Goal: Share content: Share content

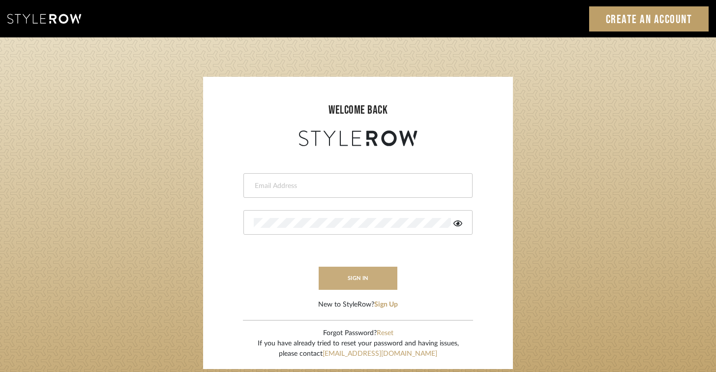
type input "tyler@indie-homes.com"
click at [370, 279] on button "sign in" at bounding box center [358, 278] width 79 height 23
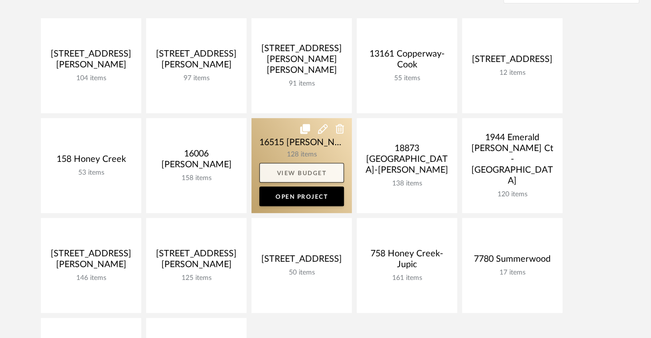
scroll to position [228, 0]
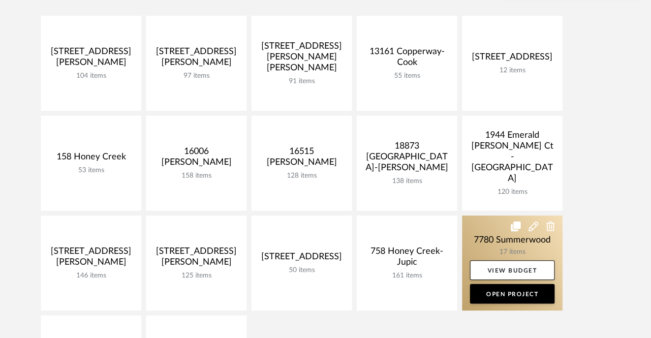
click at [499, 236] on link at bounding box center [512, 262] width 100 height 95
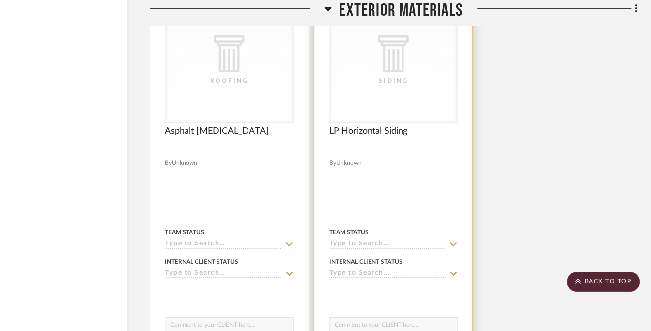
scroll to position [2147, 58]
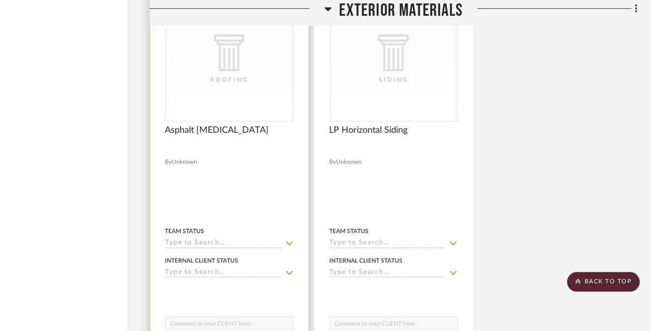
click at [210, 91] on div "CategoryIconArchitectural Created with Sketch. Roofing" at bounding box center [229, 60] width 128 height 124
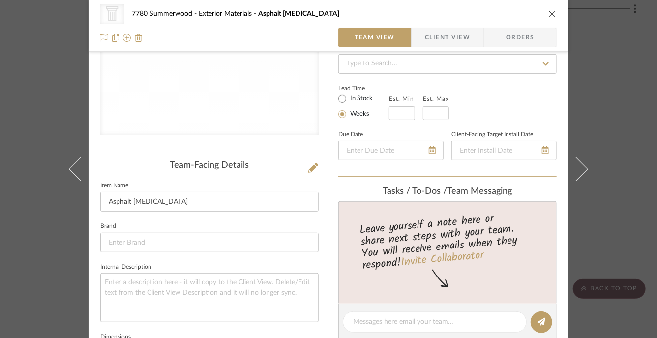
scroll to position [148, 0]
click at [154, 240] on input at bounding box center [209, 242] width 218 height 20
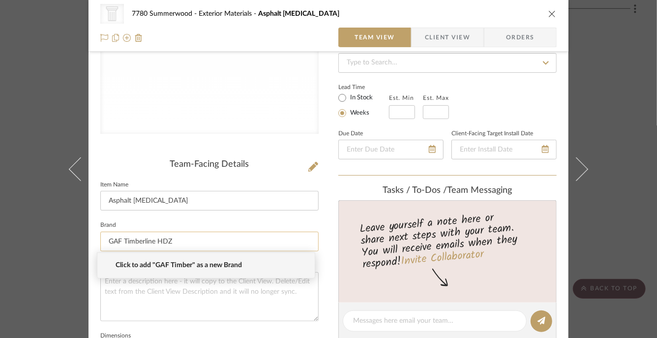
type input "GAF Timberline HDZ"
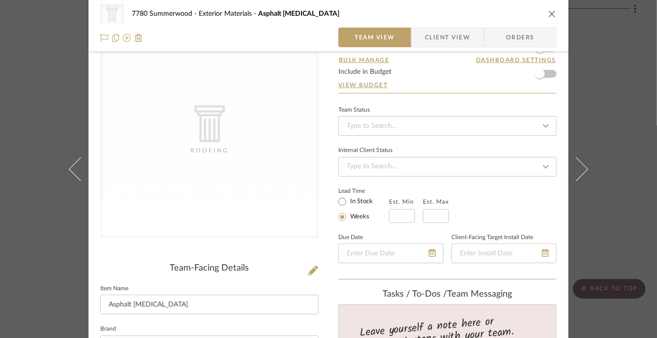
scroll to position [46, 0]
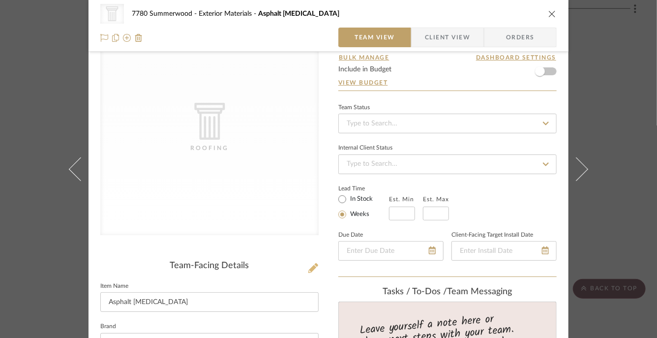
click at [310, 272] on icon at bounding box center [313, 268] width 10 height 10
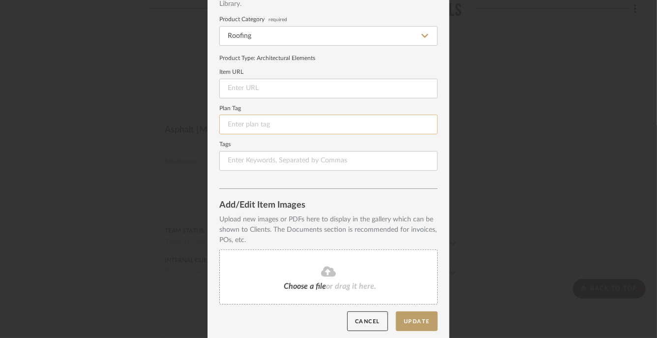
scroll to position [86, 0]
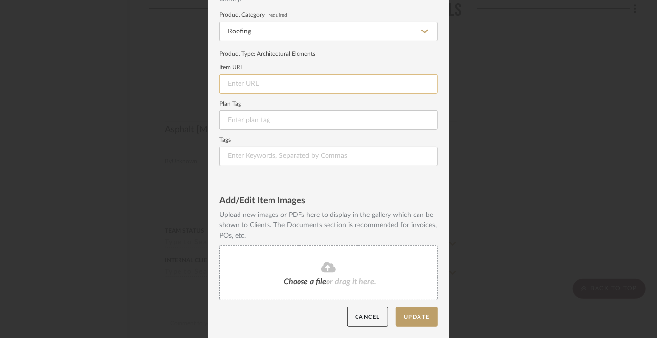
click at [258, 86] on input at bounding box center [328, 84] width 218 height 20
paste input "https://www.gaf.com/en-us/roofing-materials/residential-roofing-materials/shing…"
type input "https://www.gaf.com/en-us/roofing-materials/residential-roofing-materials/shing…"
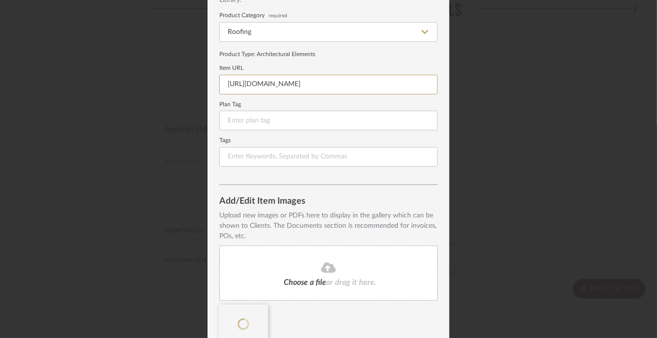
scroll to position [130, 0]
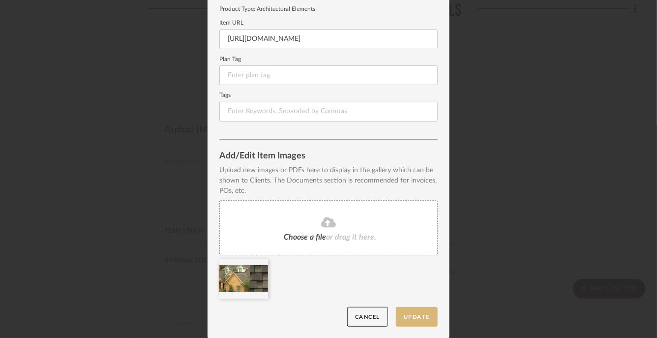
click at [410, 316] on button "Update" at bounding box center [417, 317] width 42 height 20
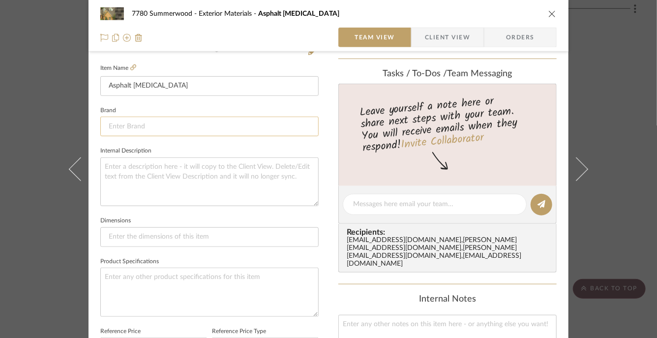
scroll to position [265, 0]
click at [150, 123] on input at bounding box center [209, 126] width 218 height 20
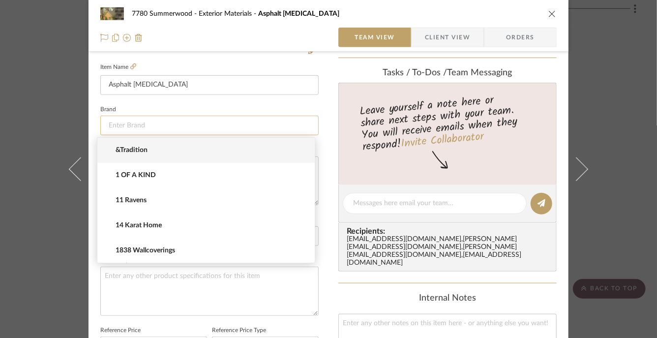
type input "T"
type input "GAF Timberline HDZ"
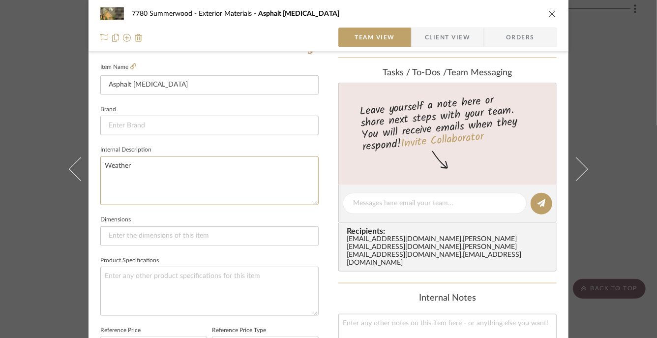
type textarea "Weather"
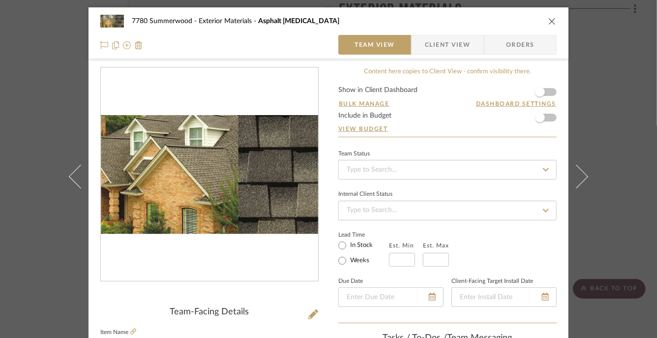
scroll to position [575, 0]
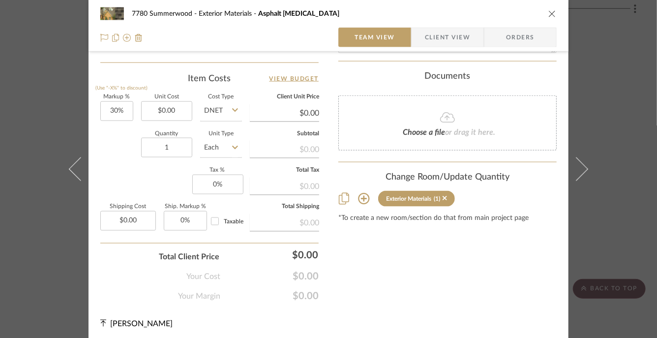
type textarea "Weathered Wood"
click at [549, 16] on icon "close" at bounding box center [553, 14] width 8 height 8
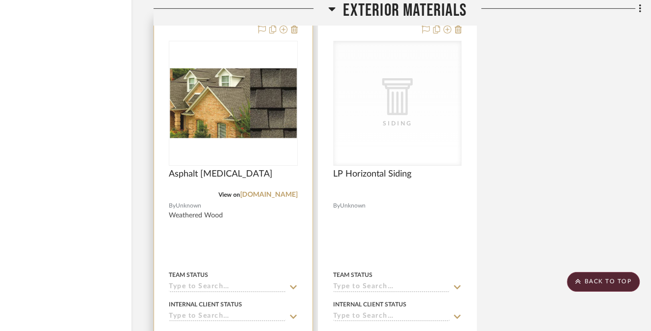
scroll to position [2098, 54]
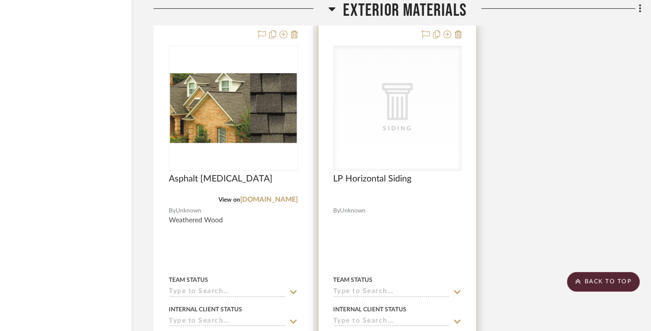
click at [373, 125] on div "Siding" at bounding box center [397, 128] width 98 height 10
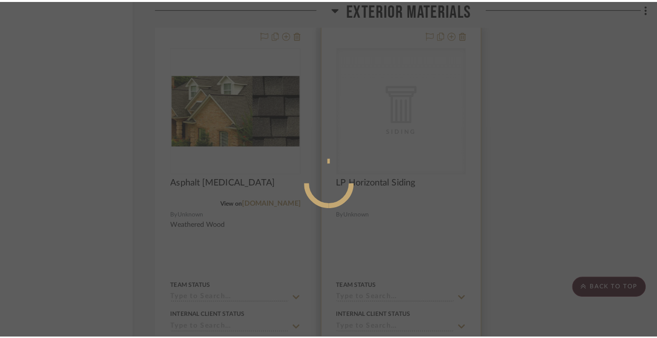
scroll to position [0, 0]
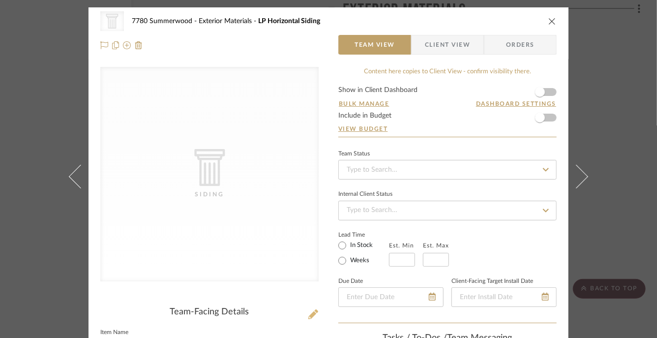
click at [308, 316] on icon at bounding box center [313, 314] width 10 height 10
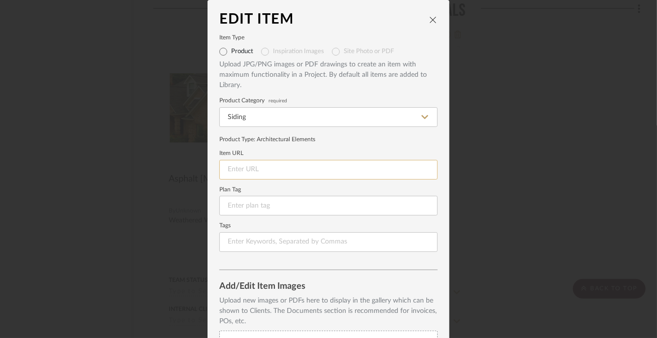
click at [257, 165] on input at bounding box center [328, 170] width 218 height 20
paste input "https://downloads.ctfassets.net/89s5b832f23c/nGgTzywFpwwjrRKxBYTqS/b5cc2bb94603…"
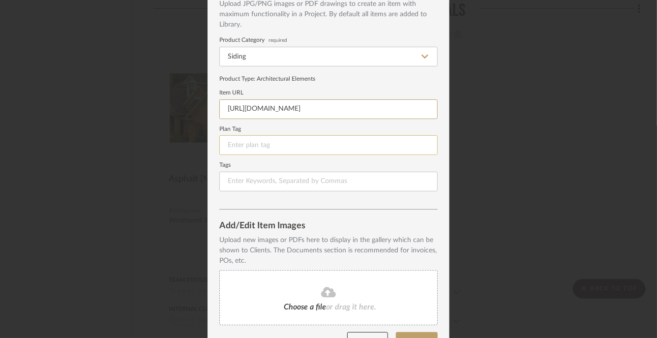
scroll to position [86, 0]
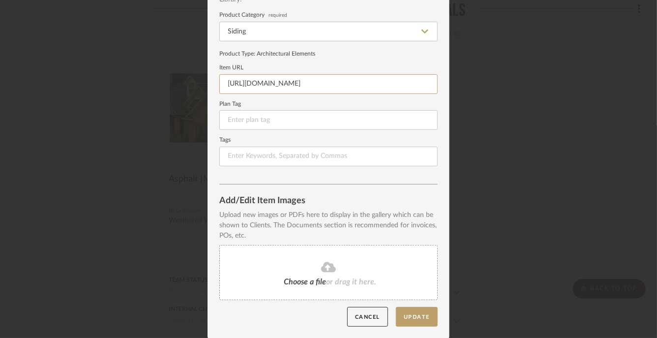
type input "https://downloads.ctfassets.net/89s5b832f23c/nGgTzywFpwwjrRKxBYTqS/b5cc2bb94603…"
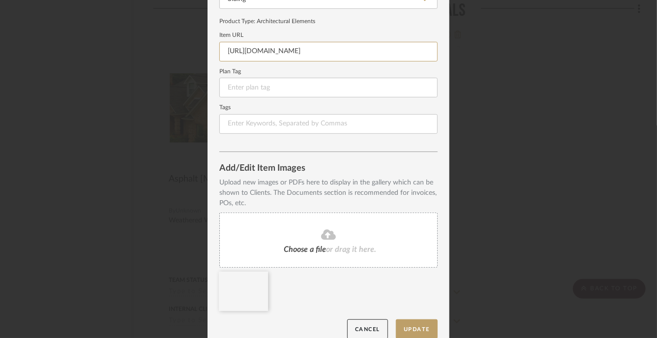
scroll to position [130, 0]
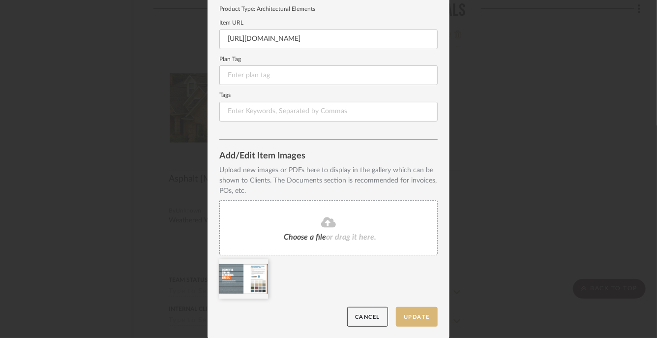
click at [407, 318] on button "Update" at bounding box center [417, 317] width 42 height 20
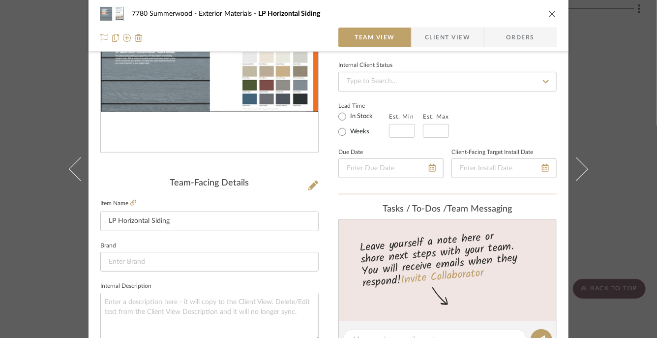
scroll to position [157, 0]
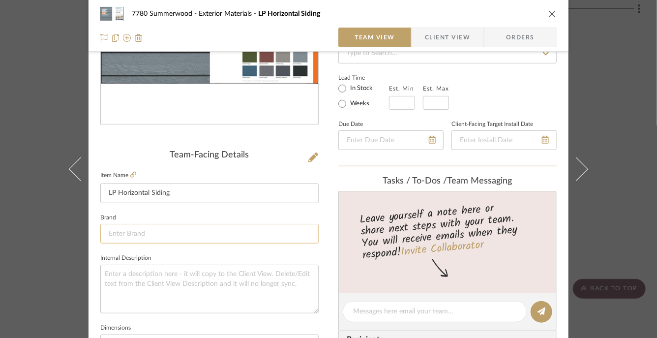
click at [173, 230] on input at bounding box center [209, 234] width 218 height 20
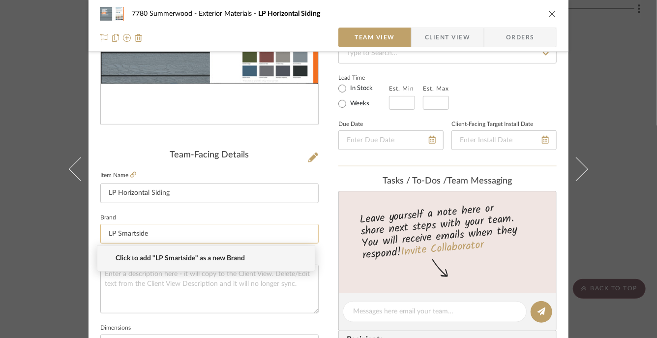
type input "LP Smartside"
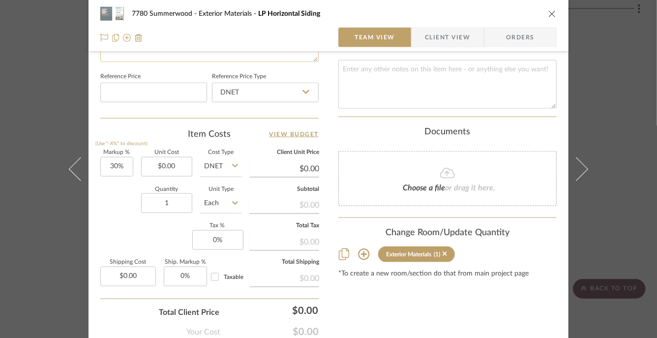
scroll to position [575, 0]
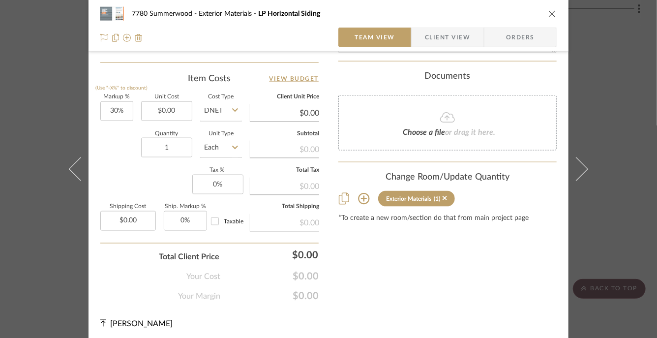
type textarea "6" Horizontal LP Lap Siding. Garden Sage"
click at [549, 14] on icon "close" at bounding box center [553, 14] width 8 height 8
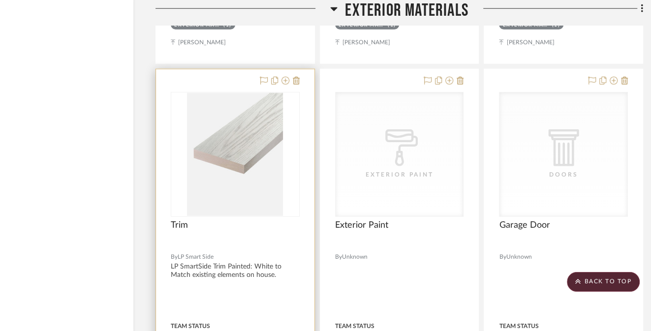
scroll to position [1587, 52]
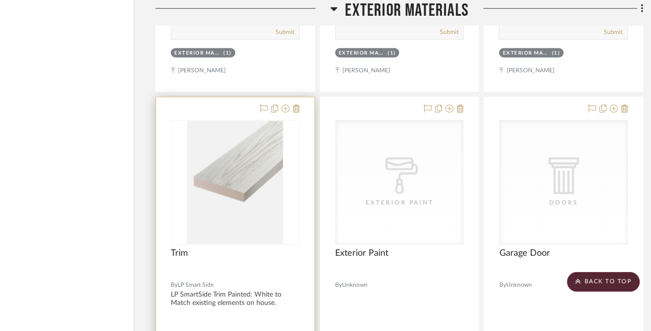
click at [232, 231] on img "0" at bounding box center [235, 182] width 96 height 123
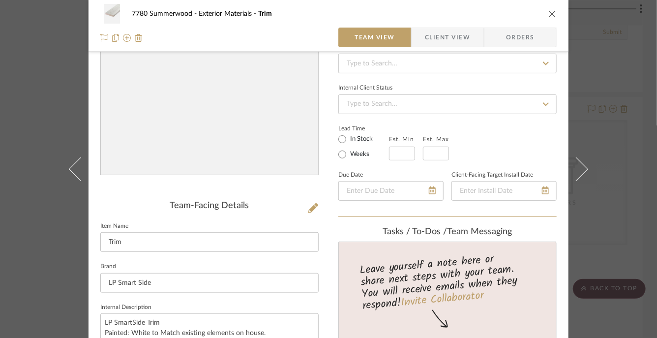
scroll to position [140, 0]
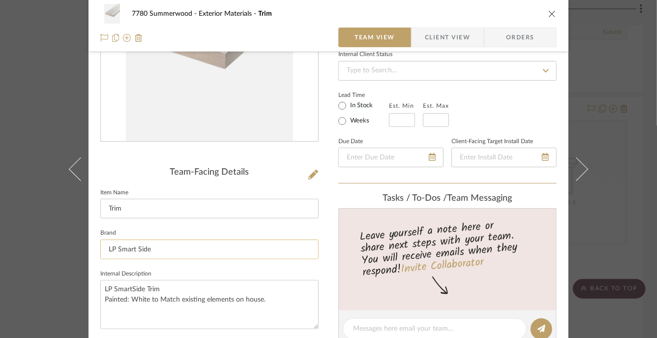
click at [154, 248] on input "LP Smart Side" at bounding box center [209, 250] width 218 height 20
click at [154, 247] on input "LP Smart Side" at bounding box center [209, 250] width 218 height 20
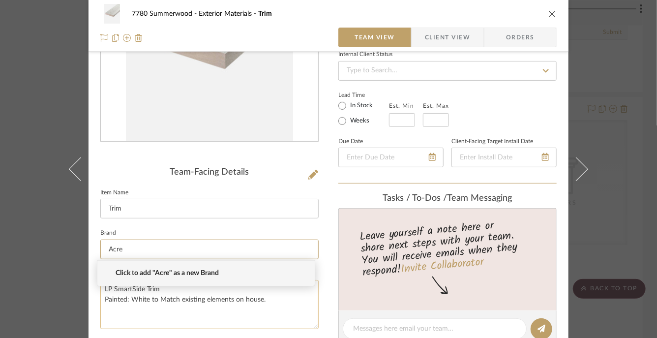
type input "Acre"
click at [251, 298] on textarea "LP SmartSide Trim Painted: White to Match existing elements on house." at bounding box center [209, 304] width 218 height 49
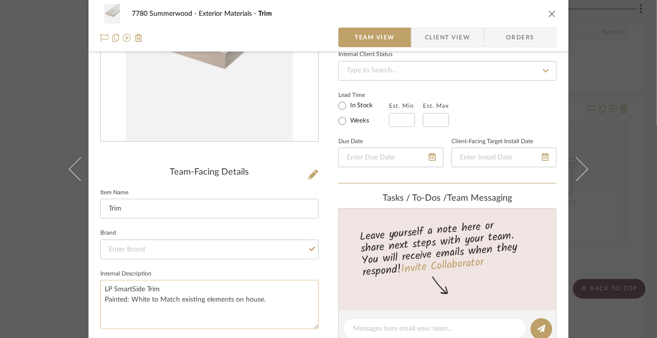
click at [164, 287] on textarea "LP SmartSide Trim Painted: White to Match existing elements on house." at bounding box center [209, 304] width 218 height 49
drag, startPoint x: 159, startPoint y: 288, endPoint x: 86, endPoint y: 287, distance: 73.3
click at [89, 287] on div "7780 Summerwood Exterior Materials Trim Team View Client View Orders Team-Facin…" at bounding box center [329, 321] width 480 height 907
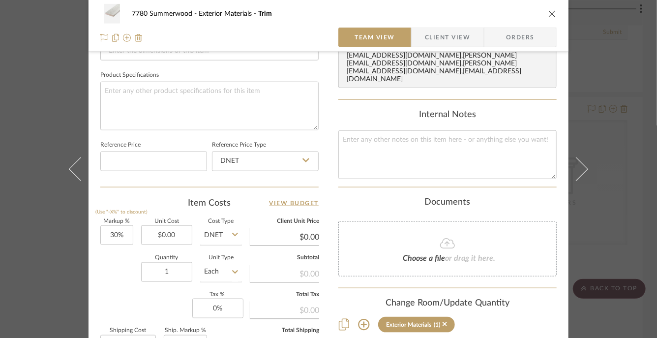
scroll to position [573, 0]
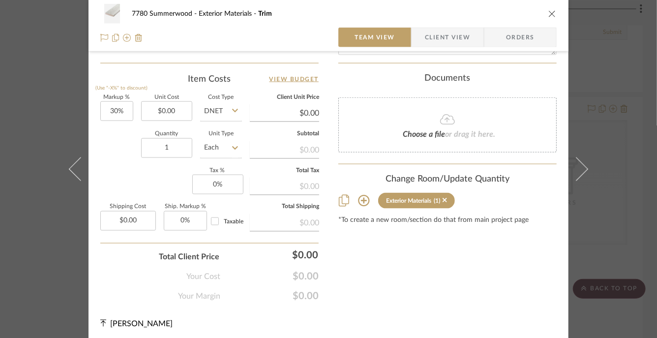
type textarea "Acre 5/4 x6" Trim Painted: White to Match existing elements on house."
click at [552, 13] on icon "close" at bounding box center [553, 14] width 8 height 8
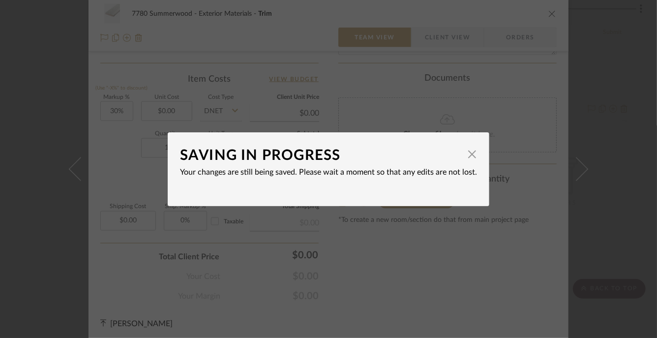
click at [512, 93] on div "SAVING IN PROGRESS × Your changes are still being saved. Please wait a moment s…" at bounding box center [328, 169] width 657 height 338
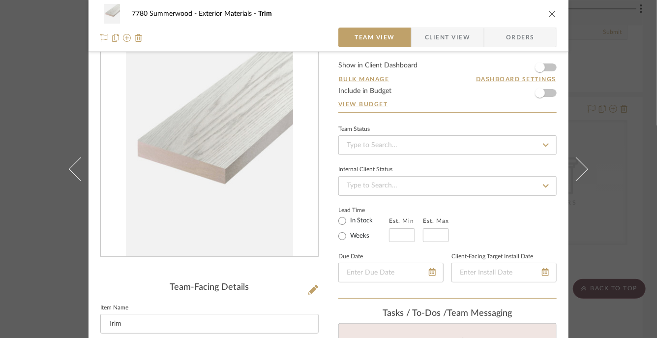
scroll to position [0, 0]
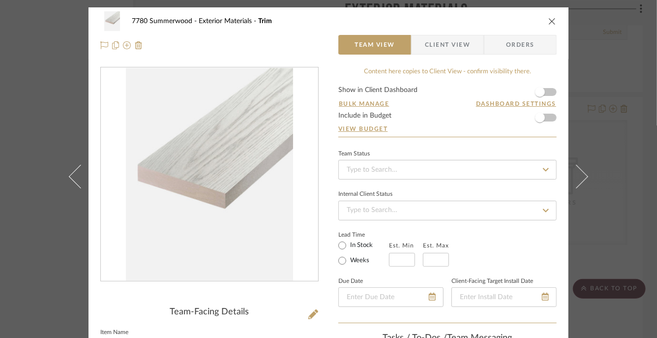
click at [549, 21] on icon "close" at bounding box center [553, 21] width 8 height 8
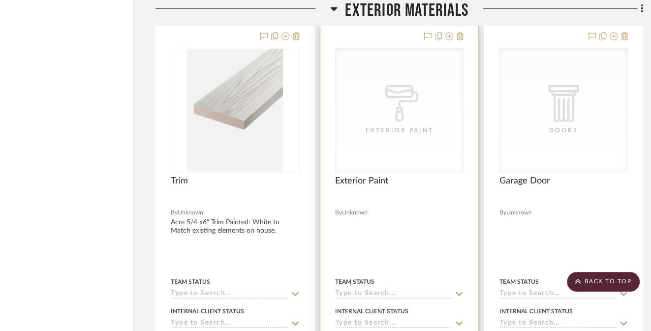
scroll to position [1660, 52]
click at [361, 182] on span "Exterior Paint" at bounding box center [361, 180] width 53 height 11
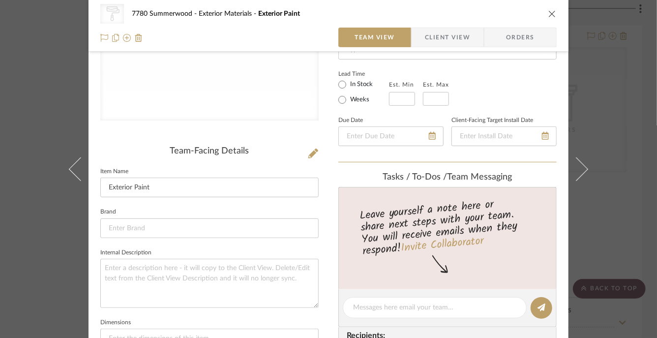
scroll to position [167, 0]
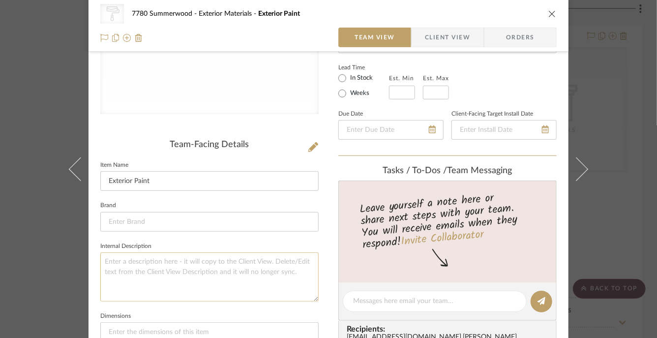
click at [116, 257] on textarea at bounding box center [209, 276] width 218 height 49
type textarea "Garden Sage"
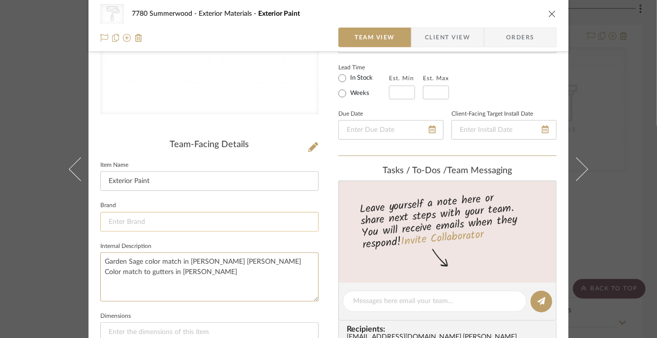
type textarea "Garden Sage color match in Benjamin Moore Aura White Color match to gutters in …"
click at [169, 228] on input at bounding box center [209, 222] width 218 height 20
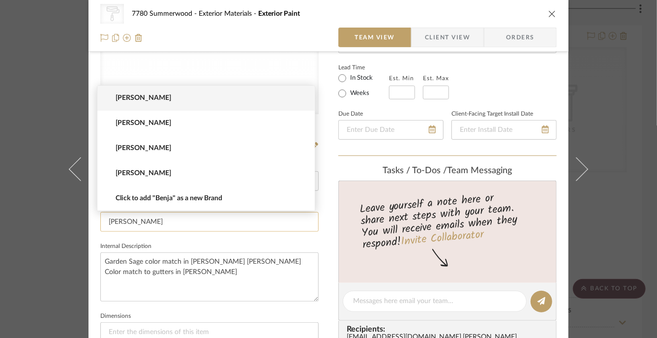
type input "Benjamin Moore"
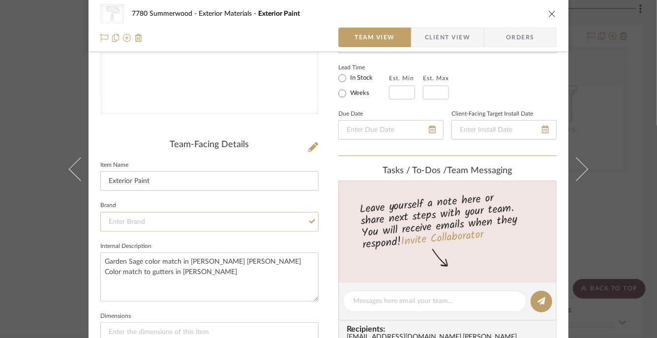
click at [214, 215] on input at bounding box center [209, 222] width 218 height 20
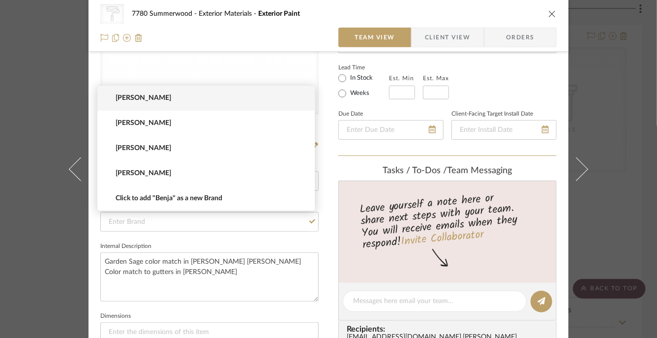
click at [319, 240] on div "CategoryIconPaint Created with Sketch. Exterior Paint 7780 Summerwood Exterior …" at bounding box center [329, 293] width 480 height 907
click at [246, 225] on input at bounding box center [209, 222] width 218 height 20
type input "b"
type input "Benjamin Moore"
click at [317, 243] on div "CategoryIconPaint Created with Sketch. Exterior Paint 7780 Summerwood Exterior …" at bounding box center [329, 293] width 480 height 907
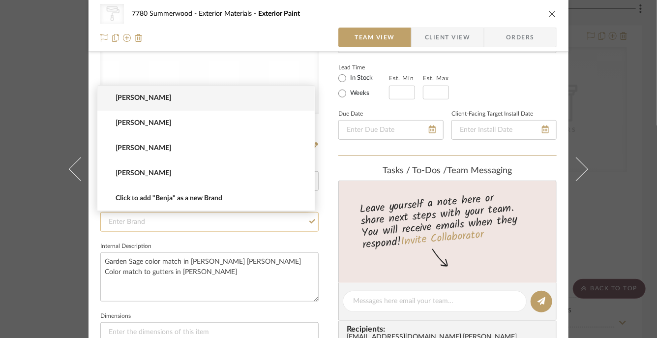
click at [232, 224] on input at bounding box center [209, 222] width 218 height 20
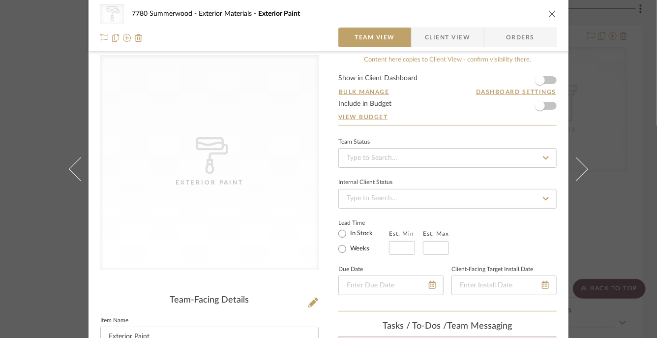
scroll to position [0, 0]
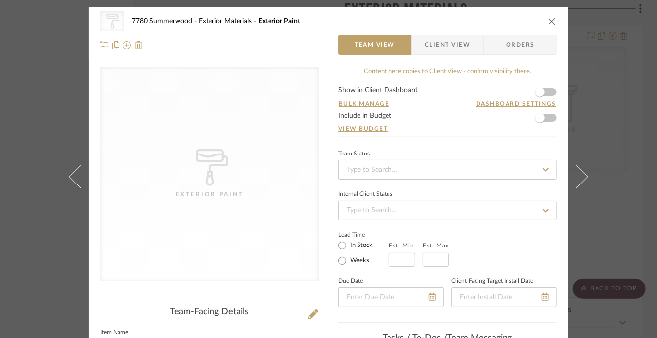
click at [549, 22] on icon "close" at bounding box center [553, 21] width 8 height 8
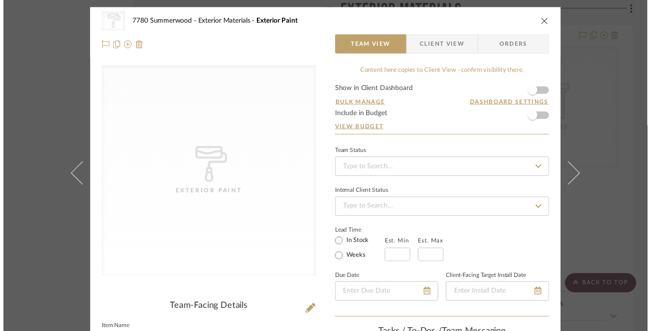
scroll to position [1660, 52]
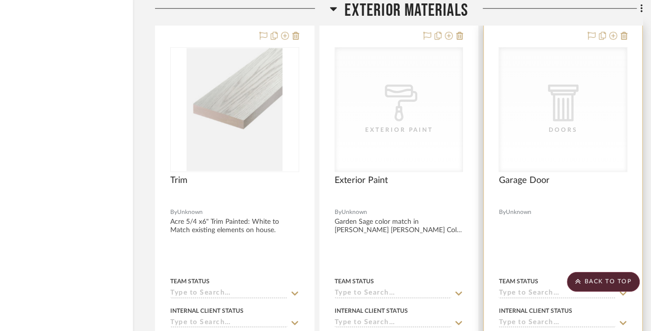
click at [565, 120] on icon "0" at bounding box center [563, 103] width 31 height 37
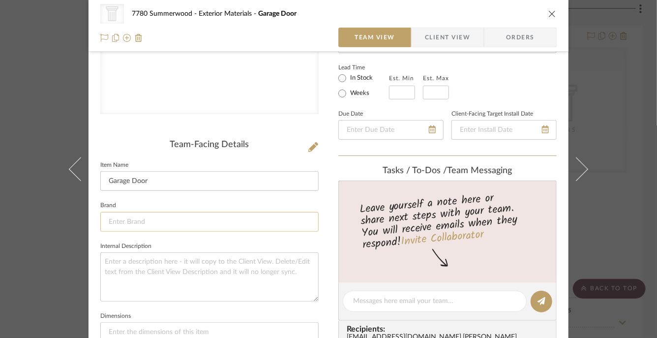
scroll to position [168, 0]
click at [181, 221] on input at bounding box center [209, 222] width 218 height 20
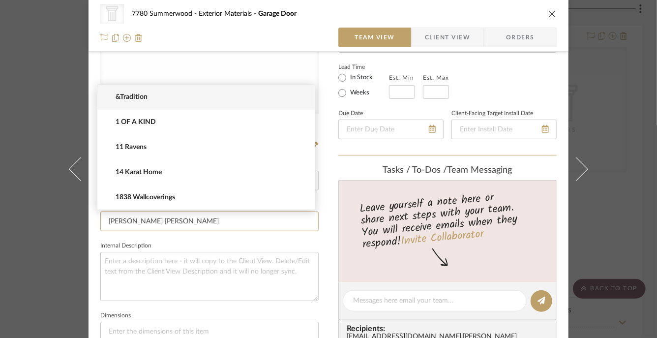
type input "Wayne Dalton"
click at [96, 260] on div "CategoryIconArchitectural Created with Sketch. Doors 7780 Summerwood Exterior M…" at bounding box center [329, 293] width 480 height 907
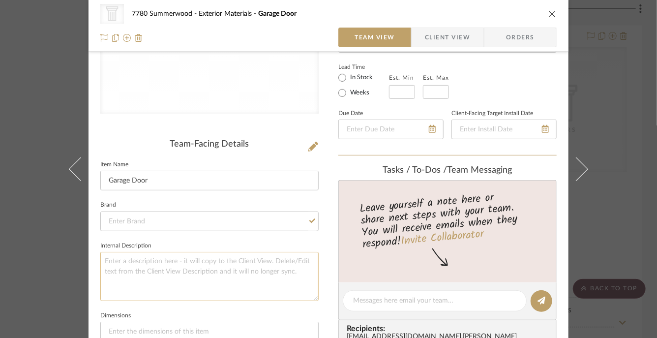
click at [118, 259] on textarea at bounding box center [209, 276] width 218 height 49
click at [162, 261] on textarea "Wayne Dalton Sonnoma Ranch" at bounding box center [209, 276] width 218 height 49
click at [193, 261] on textarea "Wayne Dalton Sonoma Ranch" at bounding box center [209, 276] width 218 height 49
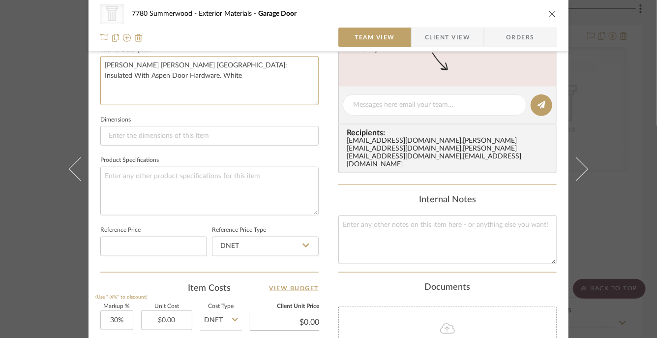
scroll to position [0, 0]
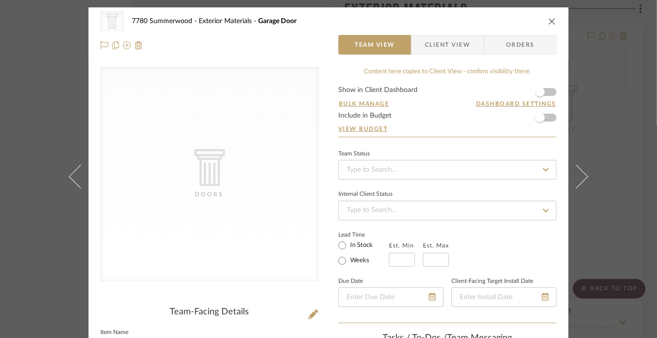
type textarea "Wayne Dalton Sonoma Ranch: Insulated With Aspen Door Hardware. White"
click at [549, 22] on icon "close" at bounding box center [553, 21] width 8 height 8
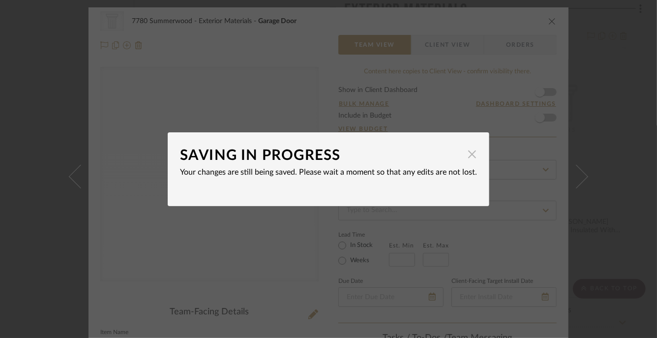
click at [471, 160] on span "button" at bounding box center [472, 155] width 20 height 20
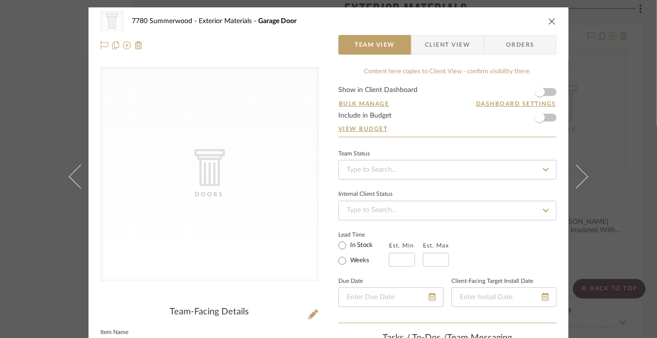
click at [549, 17] on icon "close" at bounding box center [553, 21] width 8 height 8
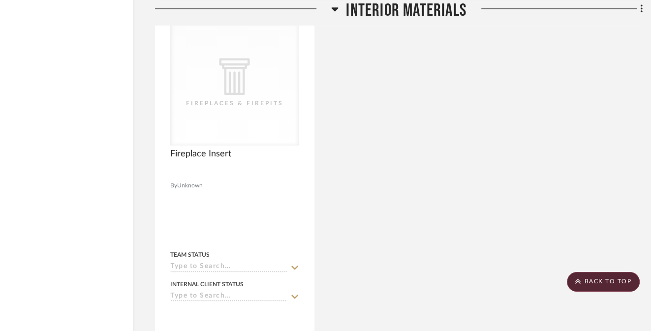
scroll to position [3082, 52]
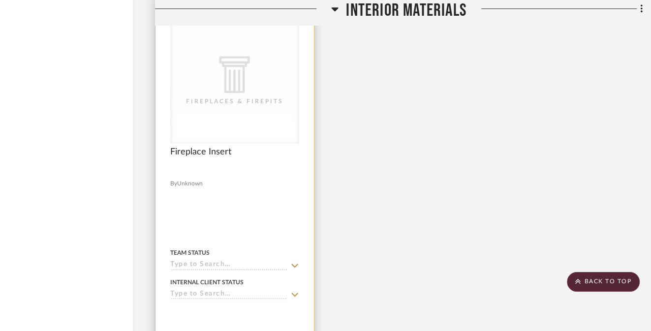
click at [216, 122] on div "CategoryIconArchitectural Created with Sketch. Fireplaces & Firepits" at bounding box center [235, 81] width 128 height 124
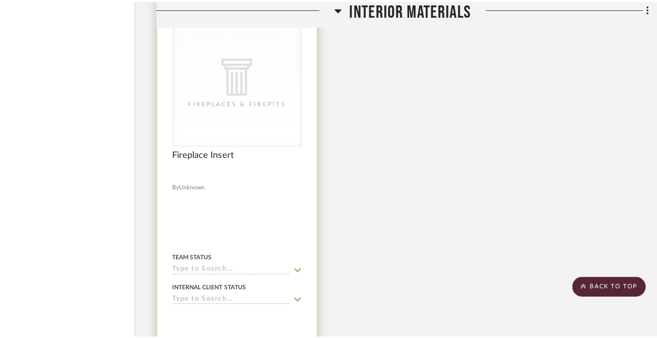
scroll to position [0, 0]
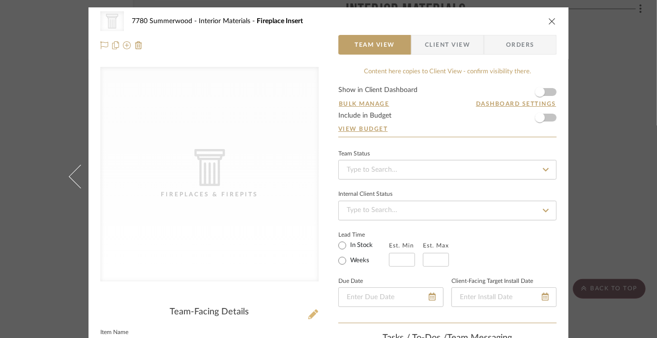
click at [308, 314] on icon at bounding box center [313, 314] width 10 height 10
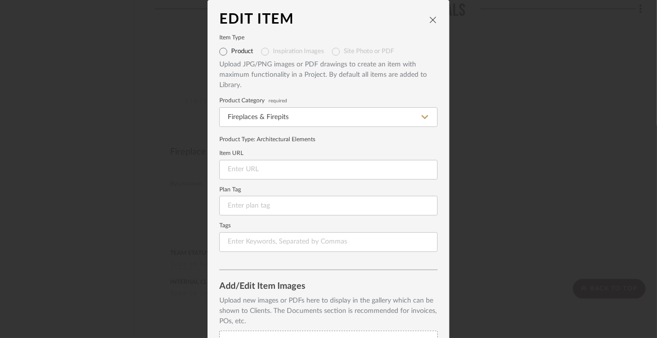
click at [125, 181] on div "Edit Item Item Type Product Inspiration Images Site Photo or PDF Upload JPG/PNG…" at bounding box center [328, 169] width 657 height 338
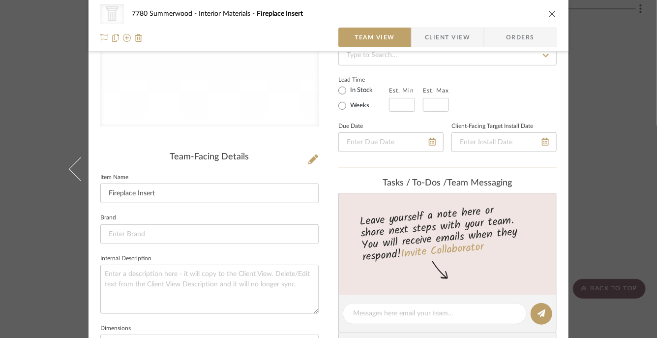
scroll to position [166, 0]
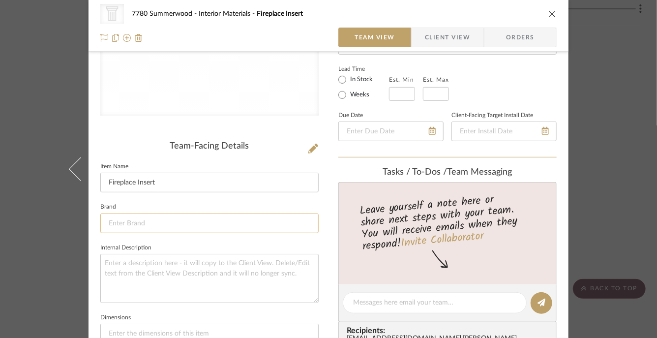
click at [154, 222] on input at bounding box center [209, 224] width 218 height 20
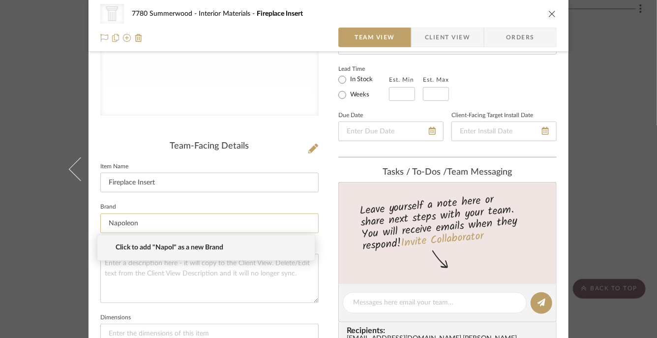
click at [154, 222] on input "Napoleon" at bounding box center [209, 224] width 218 height 20
type input "Napoleon"
click at [134, 248] on span "Click to add "Napoleon" as a new Brand" at bounding box center [210, 248] width 189 height 8
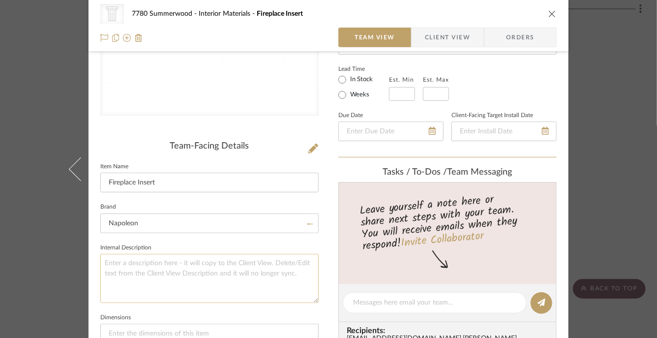
click at [133, 269] on textarea at bounding box center [209, 278] width 218 height 49
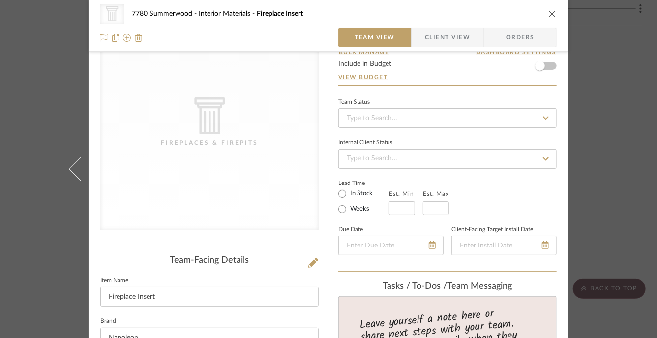
scroll to position [0, 0]
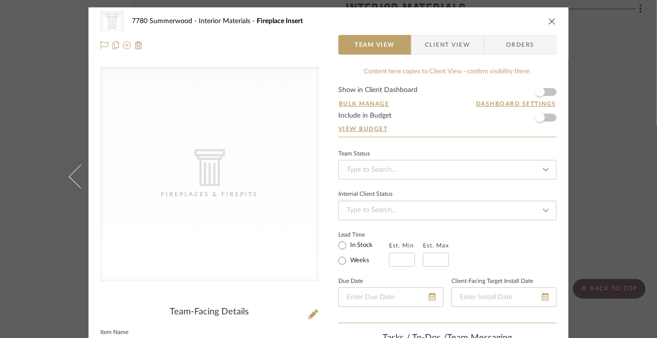
type textarea "Napoleon Ascent 3 Sided Fireplace with log set (NBHD4PN)"
click at [311, 316] on icon at bounding box center [313, 314] width 10 height 10
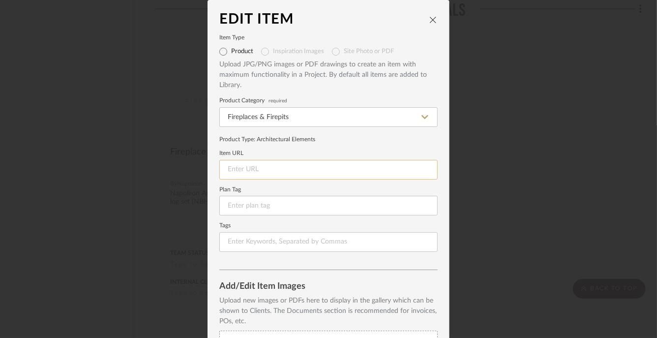
click at [244, 172] on input at bounding box center [328, 170] width 218 height 20
paste input "https://assets.woodlanddirect.com/accordion/owners-manual/W415-1285_BHD4_NeNf_0…"
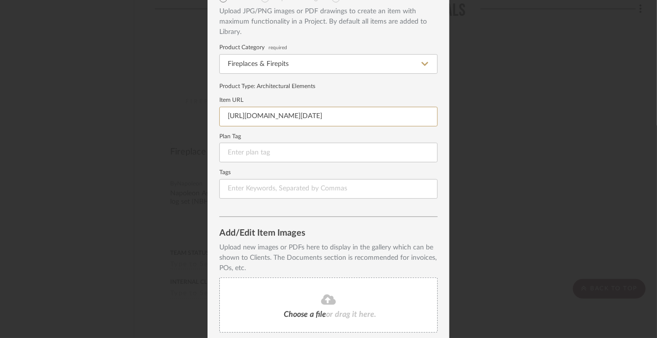
scroll to position [86, 0]
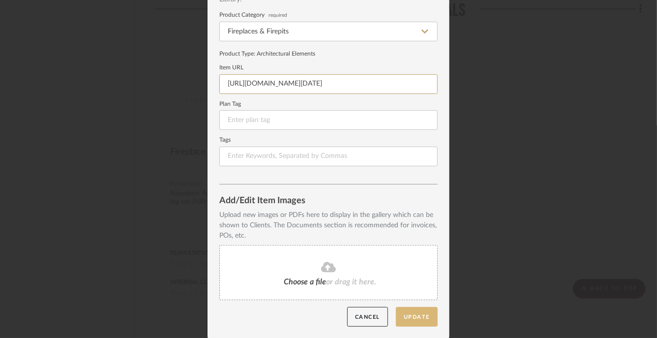
type input "https://assets.woodlanddirect.com/accordion/owners-manual/W415-1285_BHD4_NeNf_0…"
click at [415, 315] on button "Update" at bounding box center [417, 317] width 42 height 20
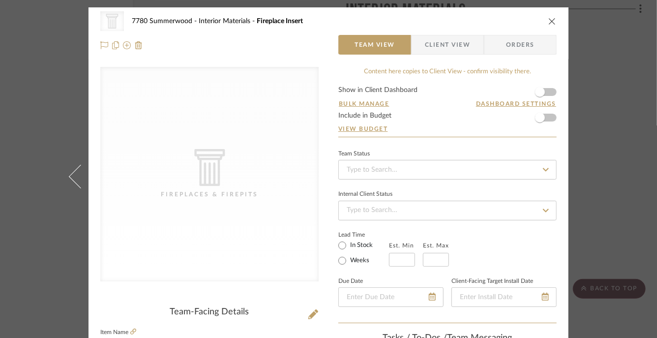
click at [550, 21] on icon "close" at bounding box center [553, 21] width 8 height 8
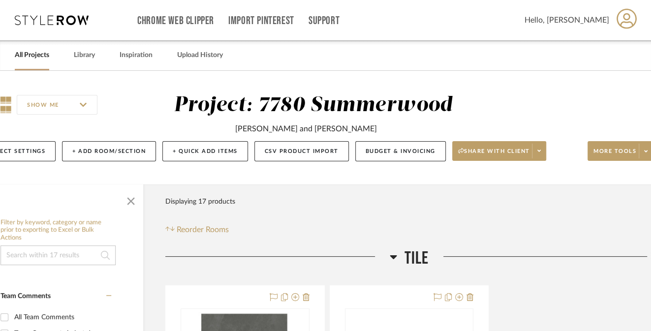
scroll to position [0, 58]
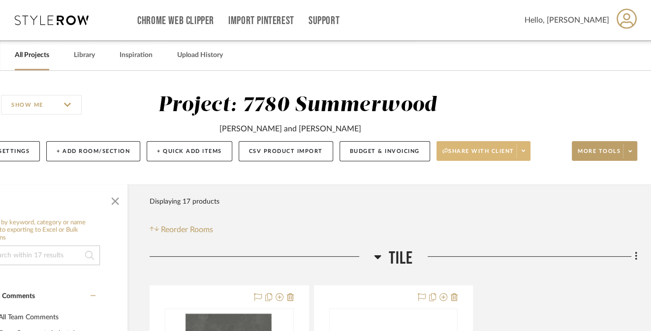
click at [524, 152] on icon at bounding box center [523, 150] width 3 height 5
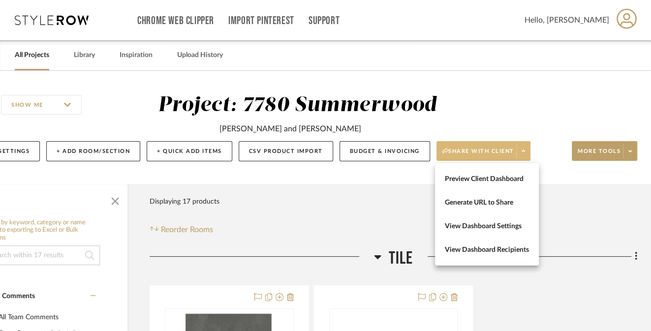
scroll to position [0, 55]
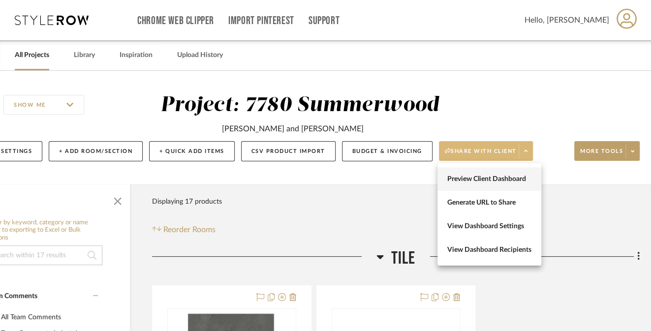
click at [470, 179] on span "Preview Client Dashboard" at bounding box center [489, 179] width 84 height 8
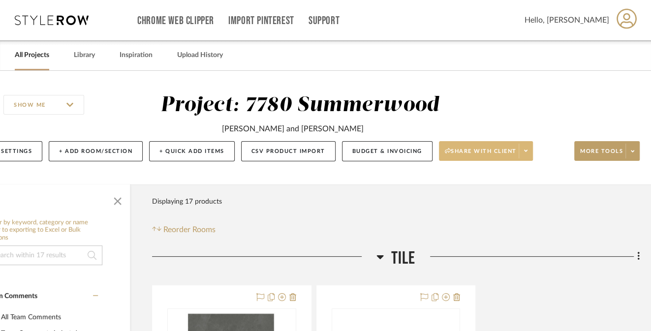
click at [529, 149] on span at bounding box center [526, 151] width 14 height 15
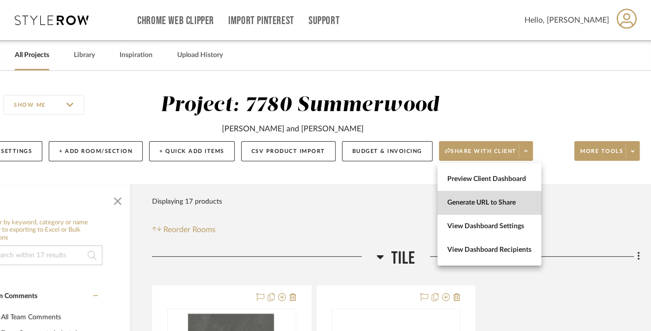
click at [489, 206] on span "Generate URL to Share" at bounding box center [489, 202] width 84 height 8
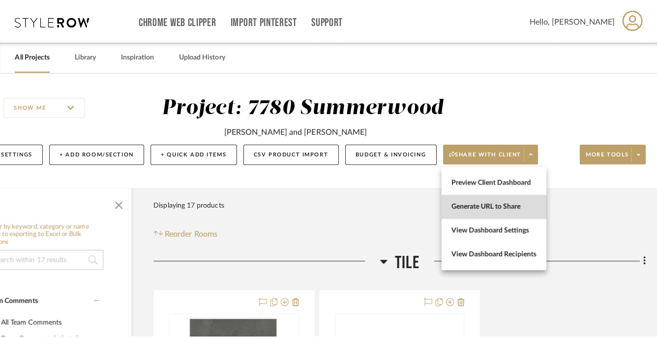
scroll to position [0, 0]
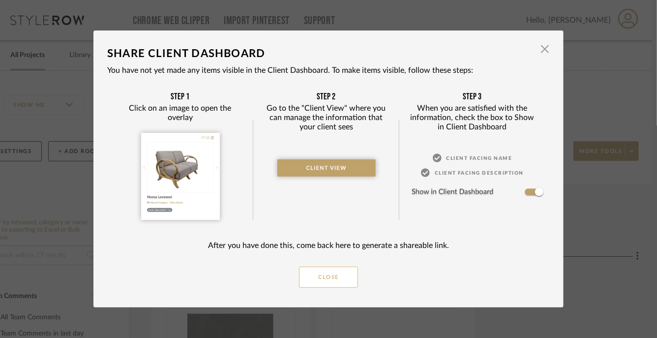
click at [329, 274] on button "Close" at bounding box center [328, 277] width 59 height 21
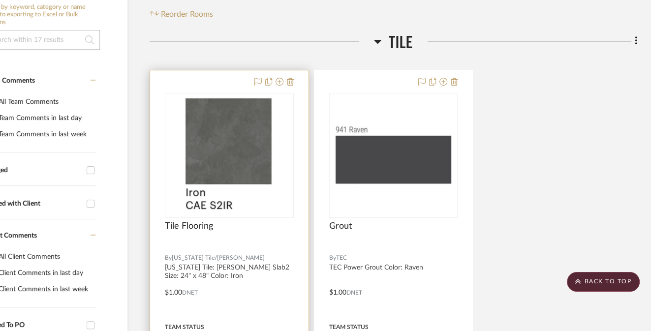
scroll to position [0, 58]
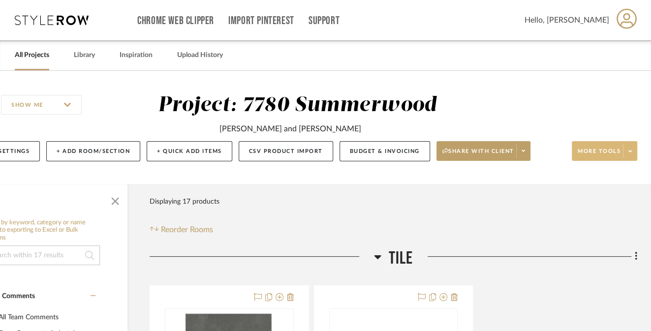
click at [633, 149] on span at bounding box center [630, 151] width 14 height 15
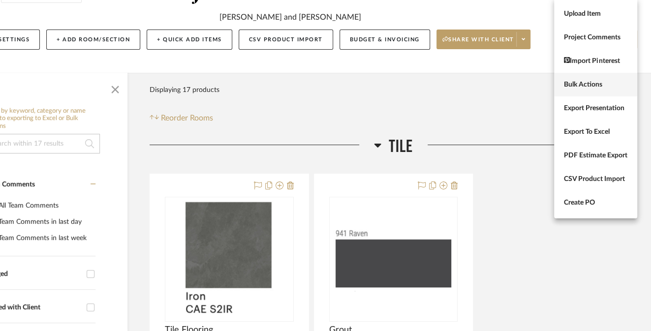
scroll to position [113, 58]
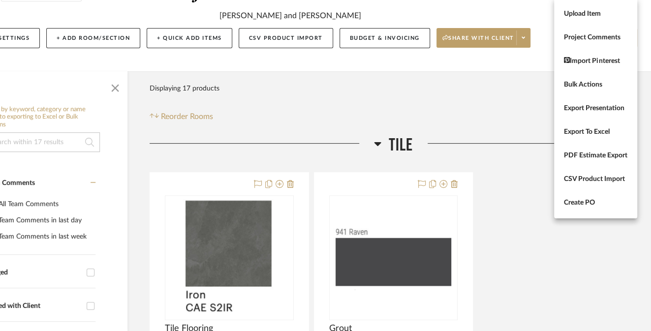
click at [452, 122] on div at bounding box center [325, 165] width 651 height 331
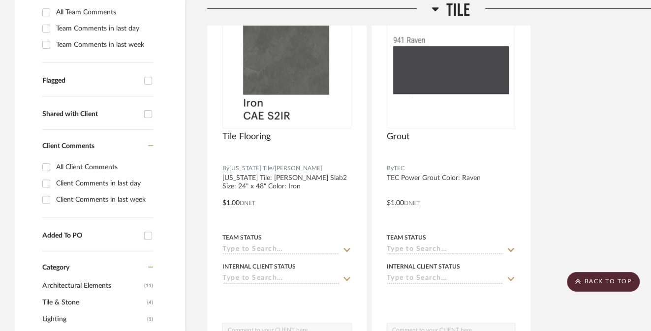
scroll to position [305, 0]
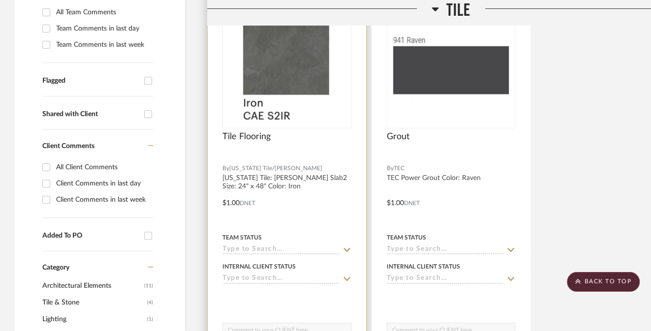
click at [289, 160] on div at bounding box center [286, 157] width 129 height 9
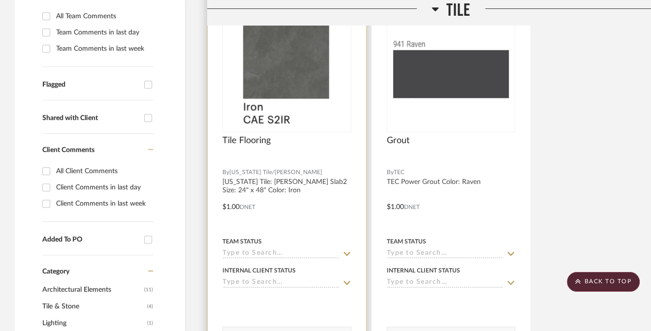
click at [299, 117] on img "0" at bounding box center [287, 69] width 104 height 123
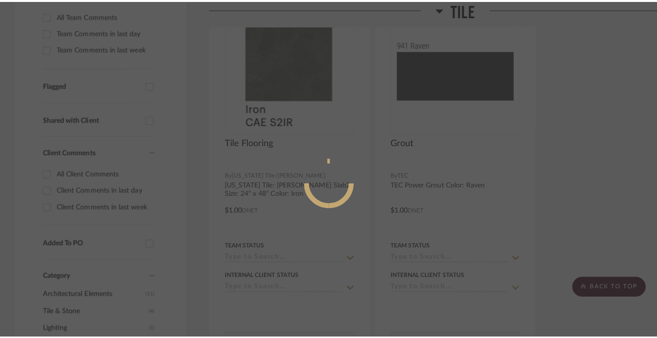
scroll to position [0, 0]
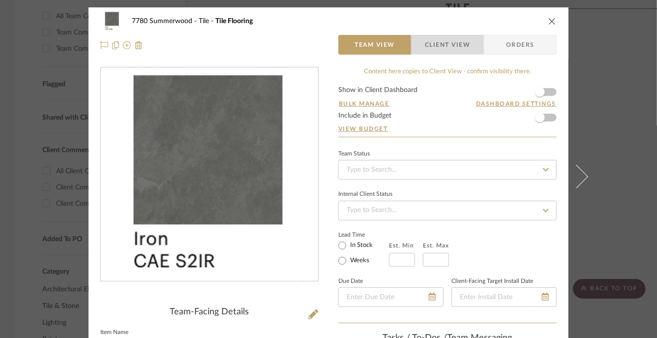
click at [430, 41] on span "Client View" at bounding box center [447, 45] width 45 height 20
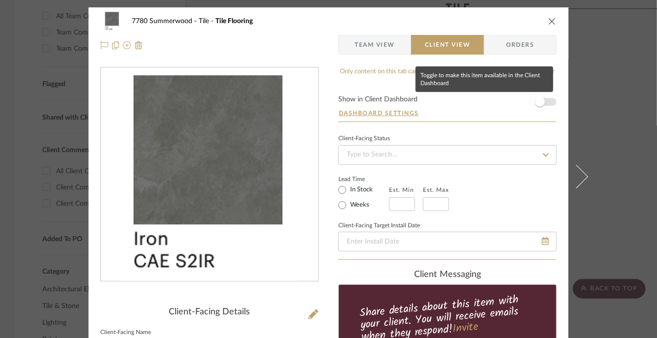
click at [539, 103] on span "button" at bounding box center [540, 102] width 10 height 10
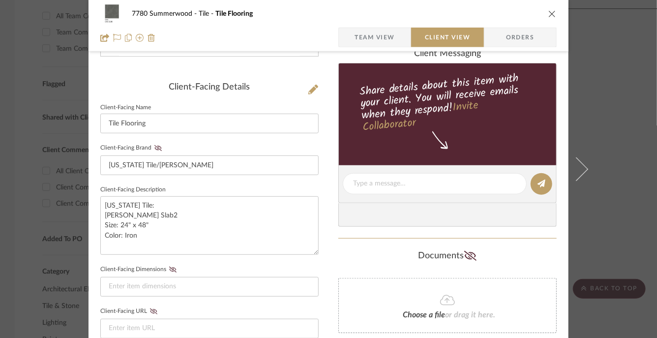
scroll to position [216, 0]
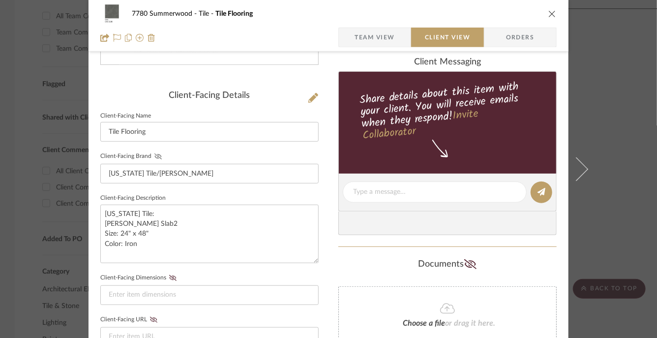
click at [155, 156] on icon at bounding box center [157, 157] width 7 height 6
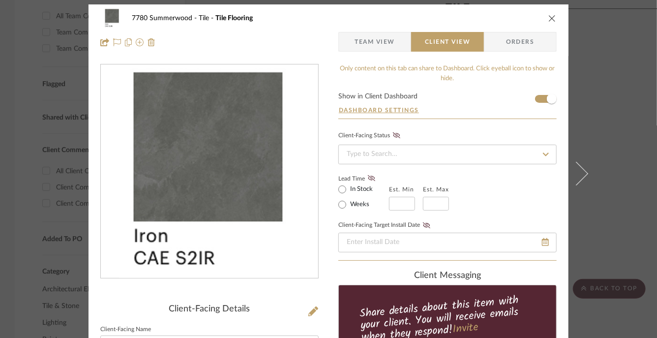
scroll to position [0, 0]
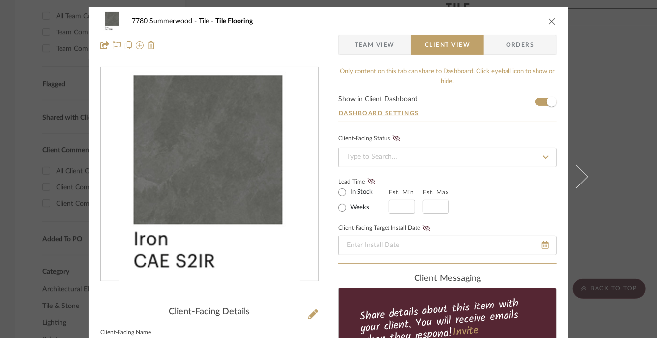
click at [549, 20] on icon "close" at bounding box center [553, 21] width 8 height 8
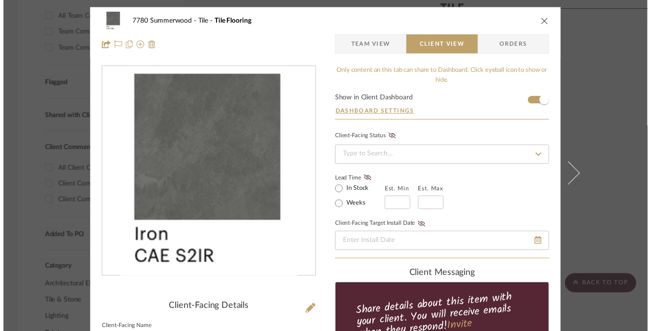
scroll to position [301, 0]
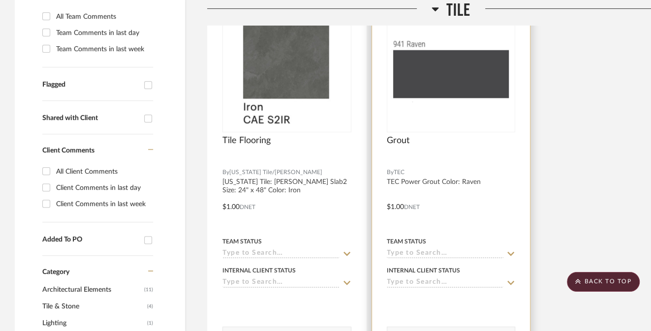
click at [435, 91] on img "0" at bounding box center [451, 69] width 127 height 65
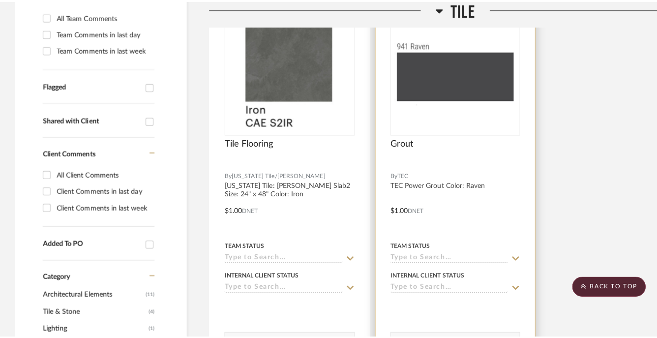
scroll to position [0, 0]
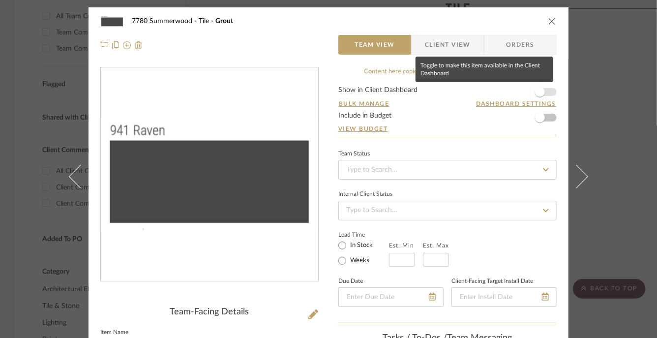
click at [540, 91] on span "button" at bounding box center [540, 92] width 10 height 10
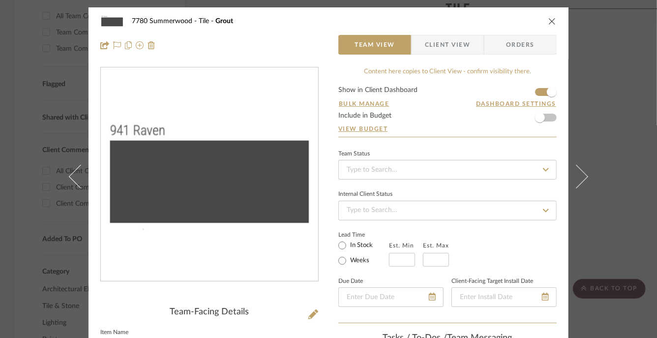
click at [454, 44] on span "Client View" at bounding box center [447, 45] width 45 height 20
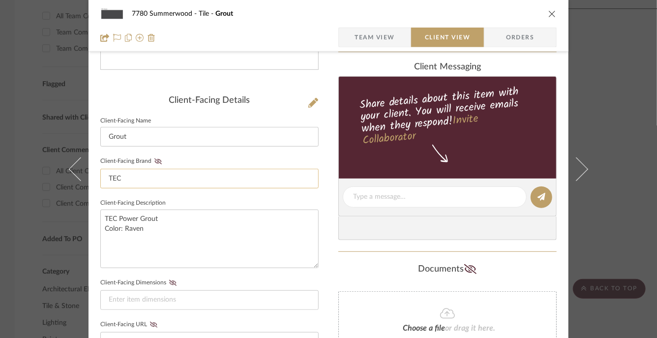
scroll to position [212, 0]
click at [154, 158] on icon at bounding box center [157, 161] width 7 height 6
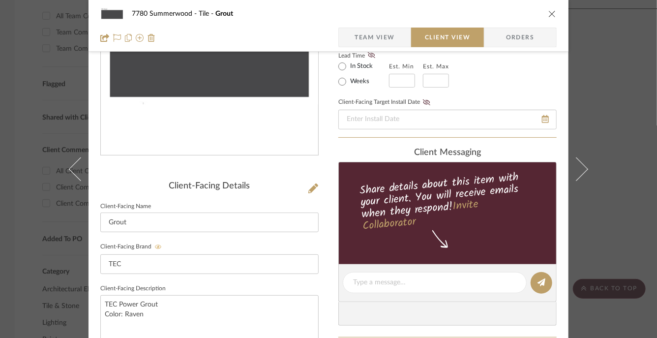
scroll to position [0, 0]
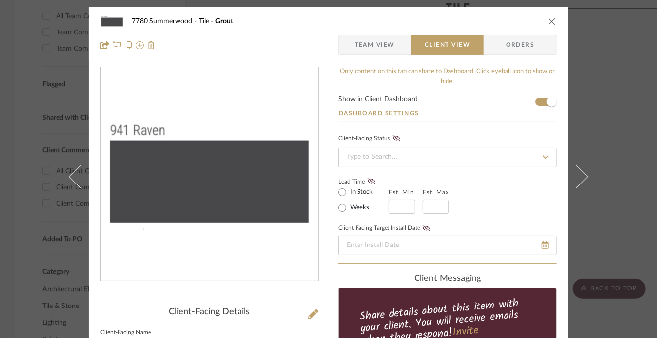
click at [549, 19] on icon "close" at bounding box center [553, 21] width 8 height 8
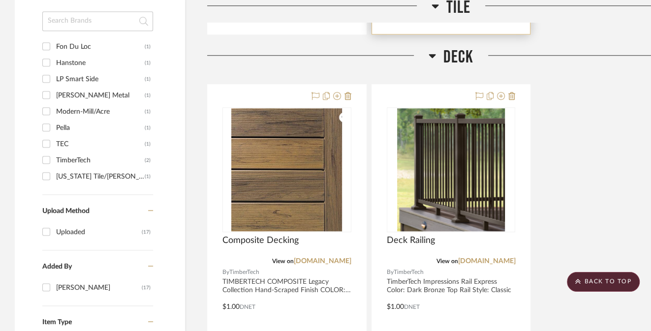
scroll to position [686, 0]
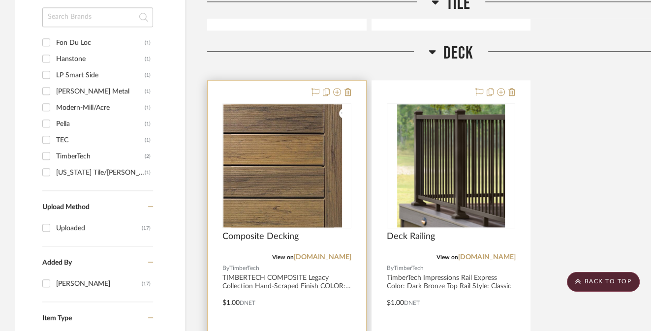
click at [318, 178] on img at bounding box center [286, 165] width 111 height 123
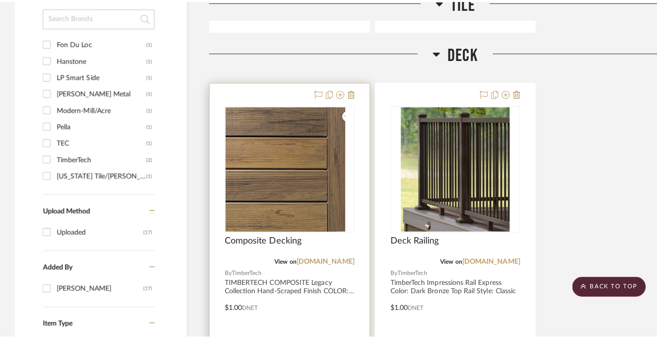
scroll to position [0, 0]
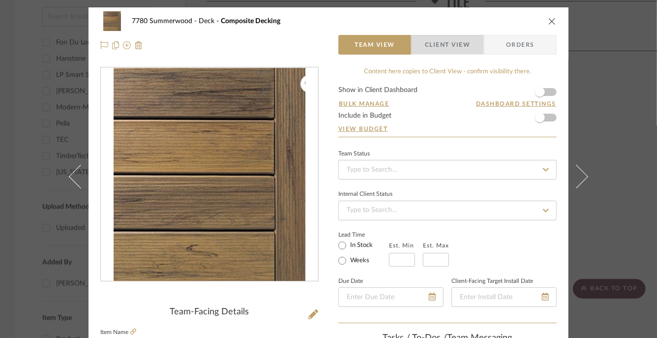
click at [429, 47] on span "Client View" at bounding box center [447, 45] width 45 height 20
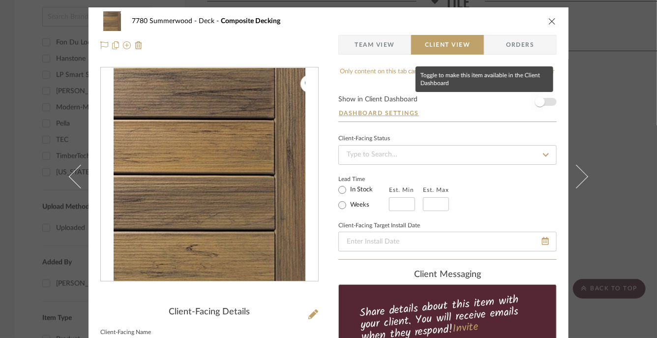
click at [538, 101] on span "button" at bounding box center [540, 102] width 10 height 10
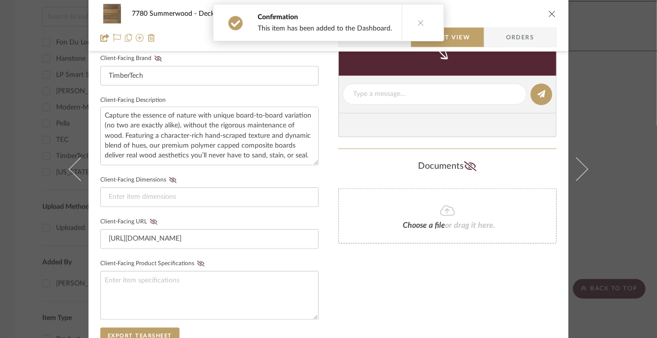
scroll to position [316, 0]
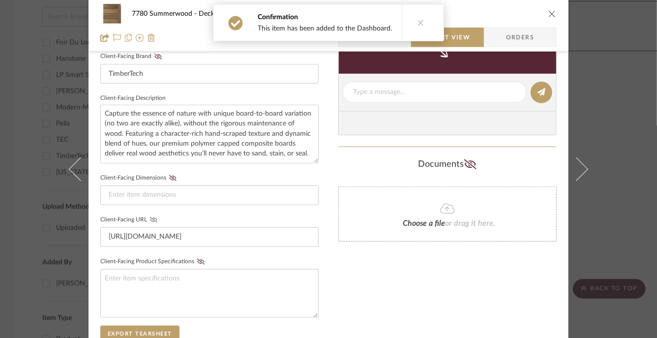
click at [150, 217] on icon at bounding box center [153, 220] width 7 height 6
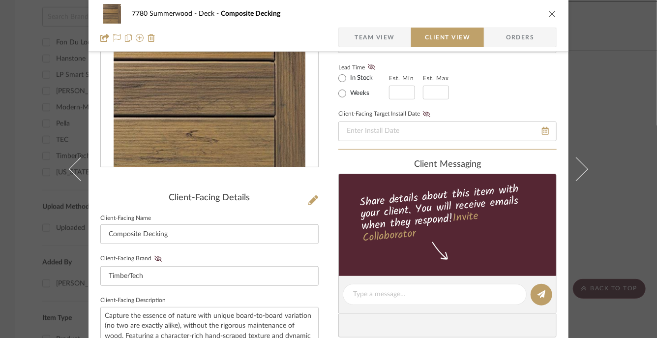
scroll to position [0, 0]
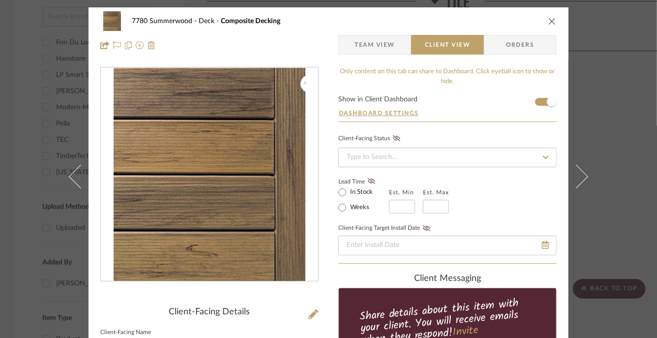
click at [549, 22] on icon "close" at bounding box center [553, 21] width 8 height 8
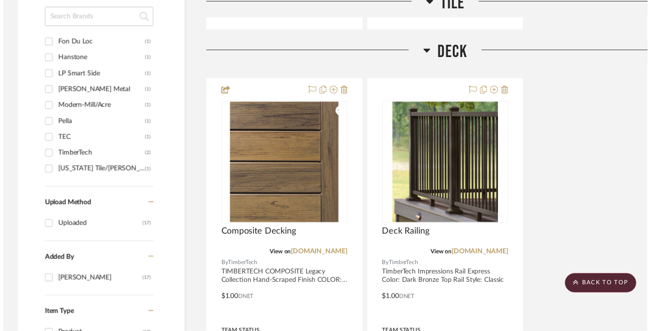
scroll to position [686, 0]
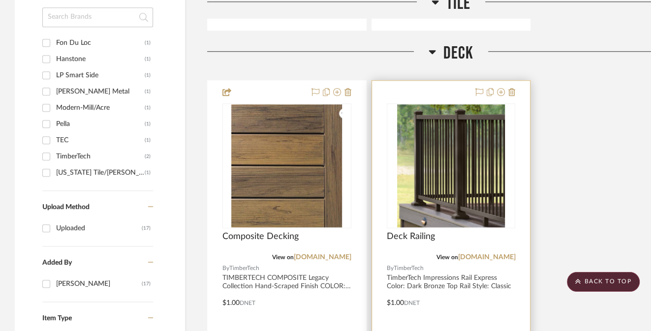
click at [439, 166] on img "0" at bounding box center [451, 165] width 108 height 123
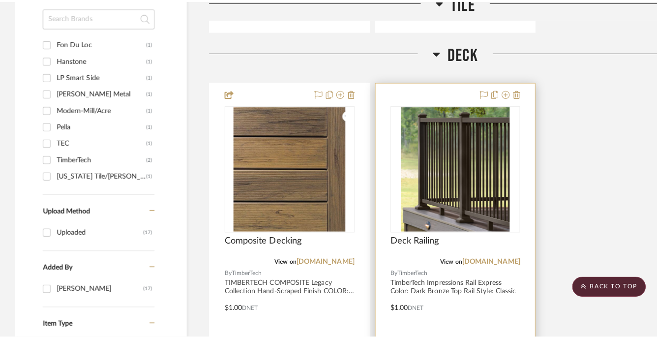
scroll to position [0, 0]
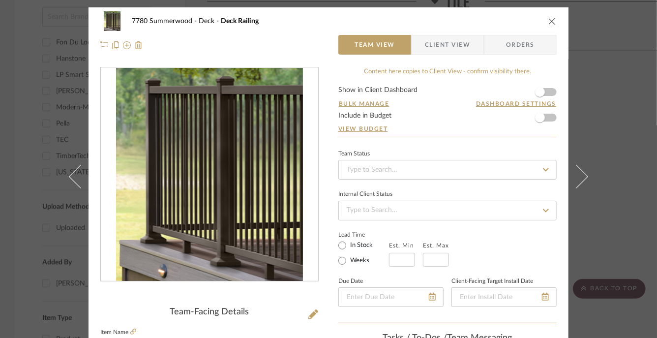
click at [441, 49] on span "Client View" at bounding box center [447, 45] width 45 height 20
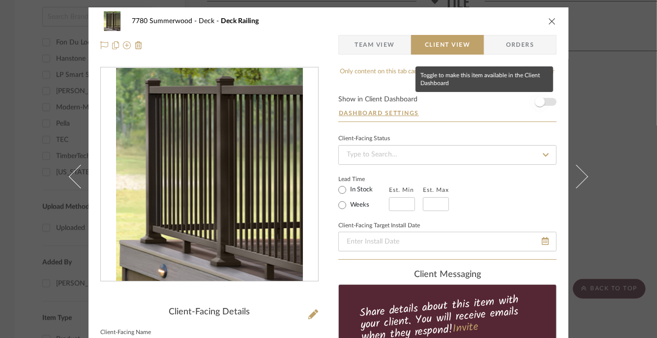
click at [540, 104] on span "button" at bounding box center [540, 102] width 10 height 10
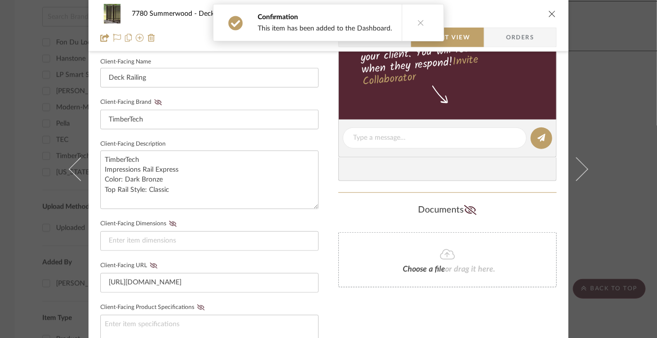
scroll to position [272, 0]
click at [149, 265] on button "Client-Facing URL" at bounding box center [153, 264] width 13 height 7
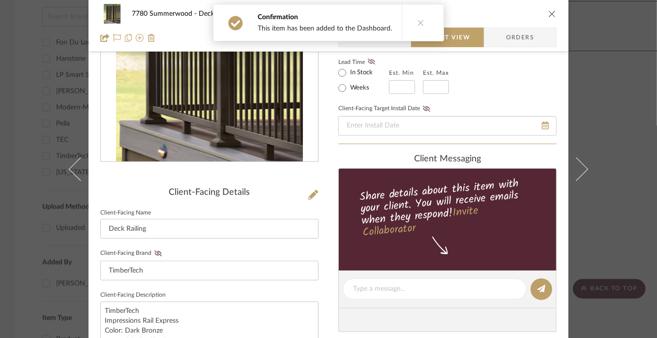
scroll to position [0, 0]
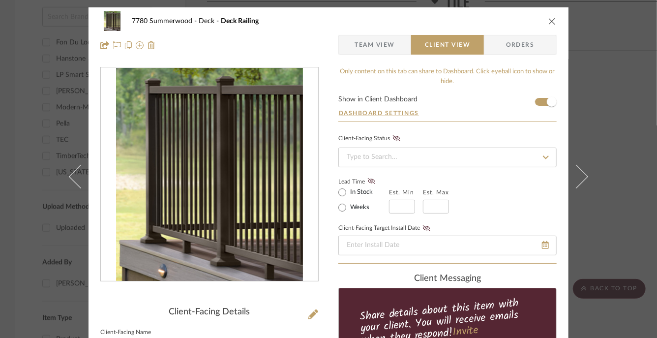
click at [549, 21] on icon "close" at bounding box center [553, 21] width 8 height 8
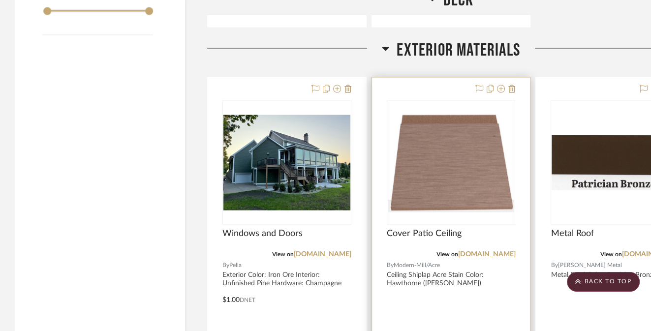
scroll to position [1178, 0]
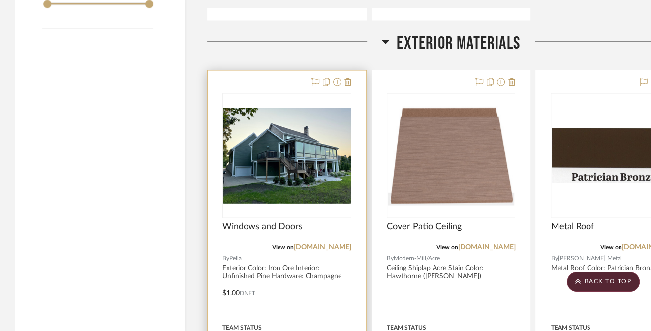
click at [297, 168] on img at bounding box center [286, 155] width 127 height 95
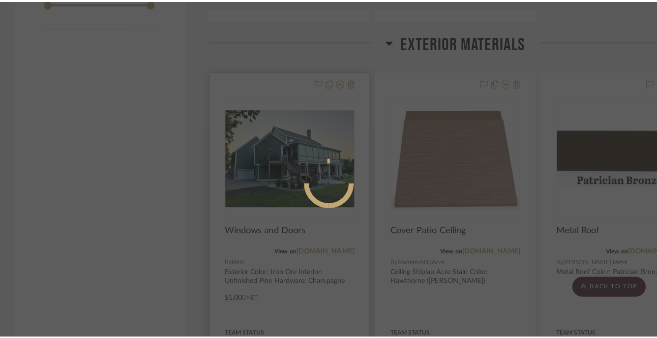
scroll to position [0, 0]
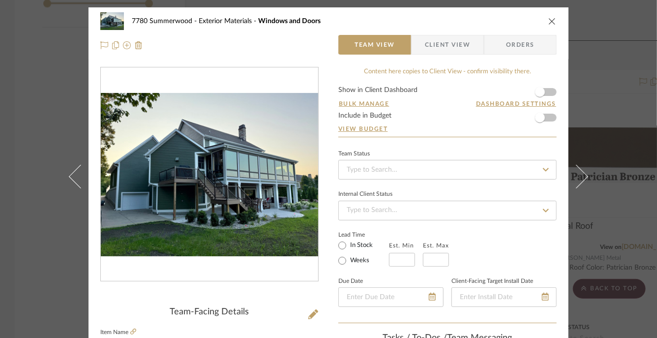
click at [433, 44] on span "Client View" at bounding box center [447, 45] width 45 height 20
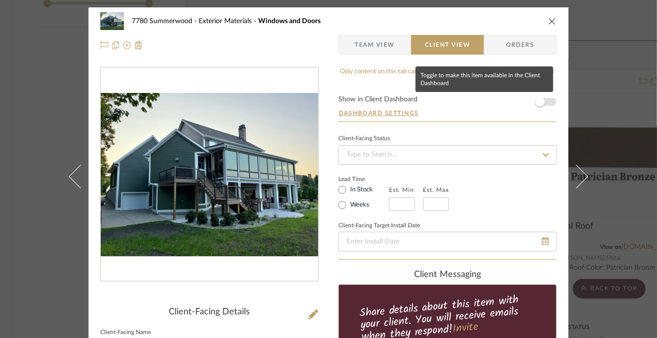
click at [536, 102] on span "button" at bounding box center [540, 102] width 10 height 10
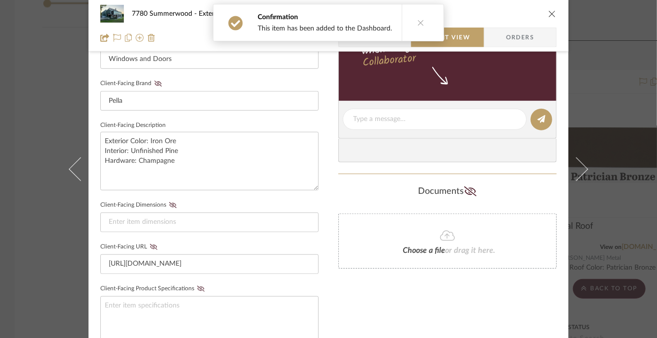
scroll to position [289, 0]
click at [154, 247] on icon at bounding box center [153, 248] width 7 height 6
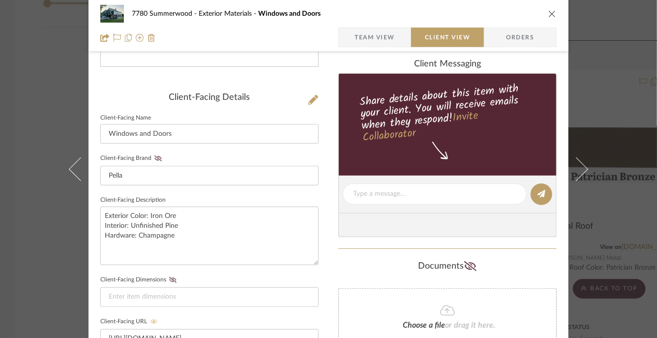
scroll to position [0, 0]
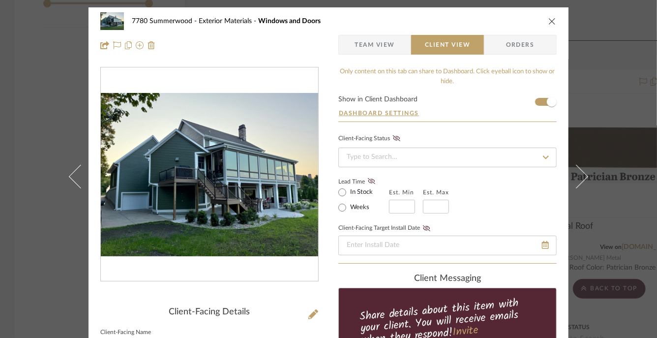
click at [553, 24] on icon "close" at bounding box center [553, 21] width 8 height 8
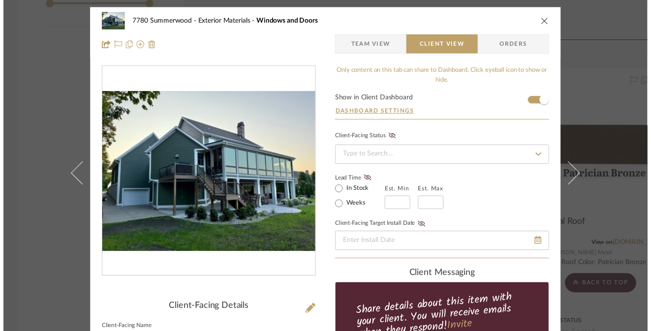
scroll to position [1178, 0]
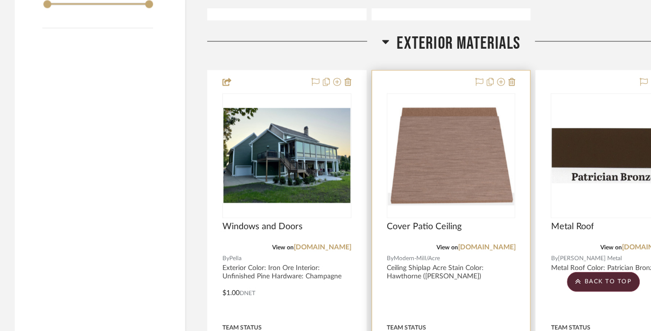
click at [443, 180] on img "0" at bounding box center [451, 155] width 127 height 99
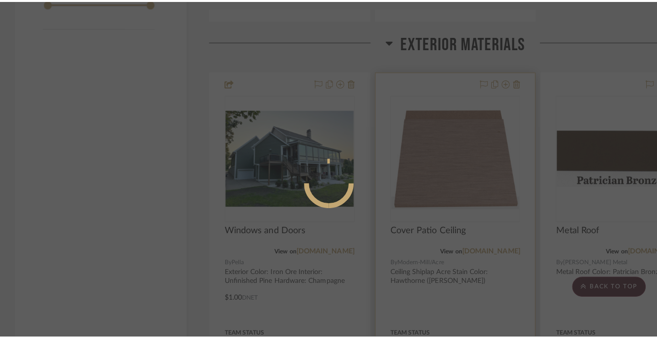
scroll to position [0, 0]
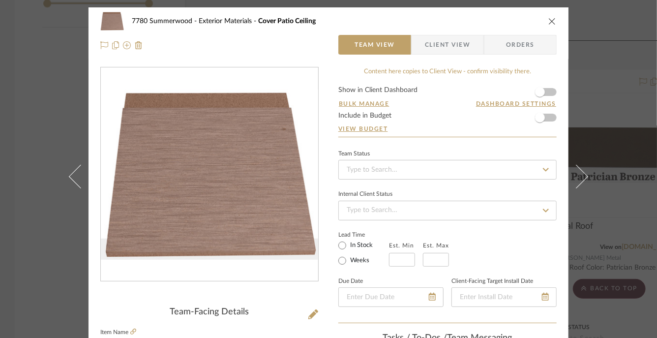
click at [427, 41] on span "Client View" at bounding box center [447, 45] width 45 height 20
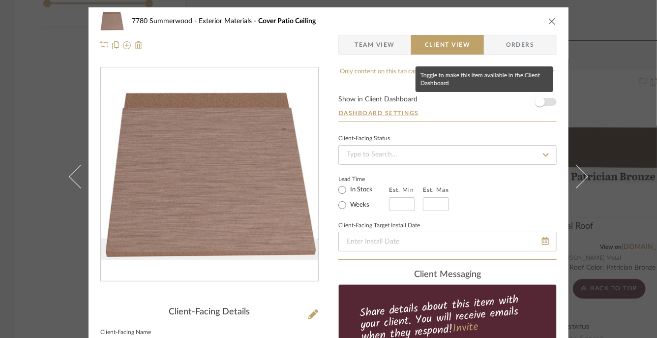
click at [537, 101] on span "button" at bounding box center [540, 102] width 10 height 10
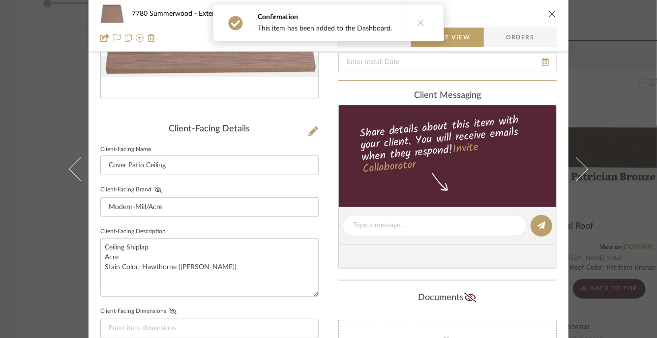
scroll to position [202, 0]
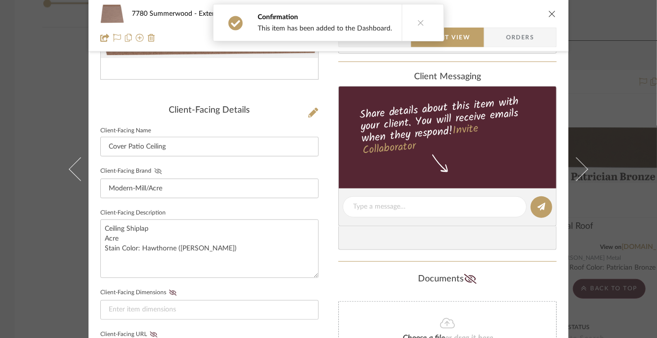
click at [155, 170] on icon at bounding box center [157, 171] width 7 height 6
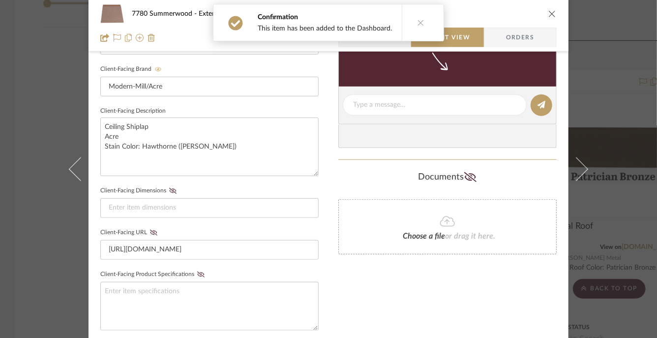
scroll to position [305, 0]
click at [151, 231] on icon at bounding box center [153, 232] width 7 height 6
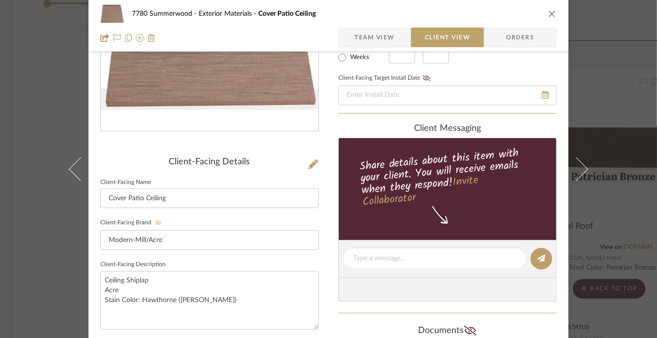
scroll to position [0, 0]
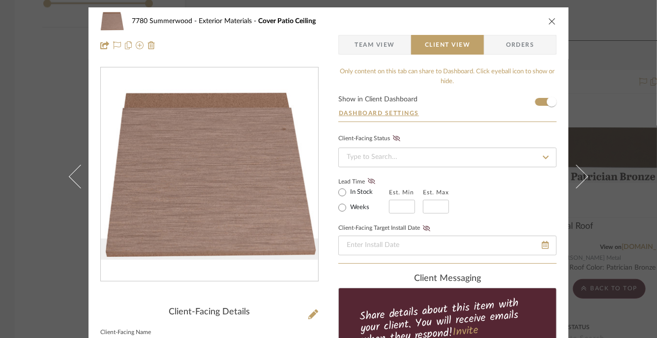
click at [549, 25] on icon "close" at bounding box center [553, 21] width 8 height 8
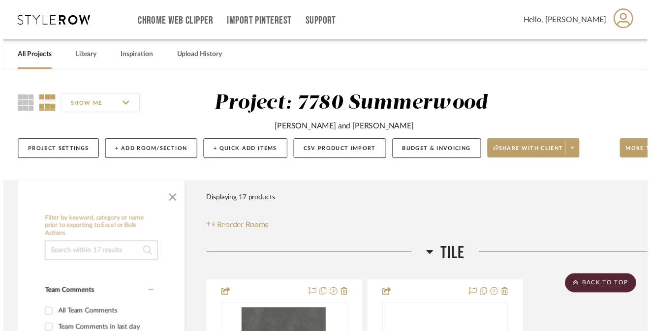
scroll to position [1178, 0]
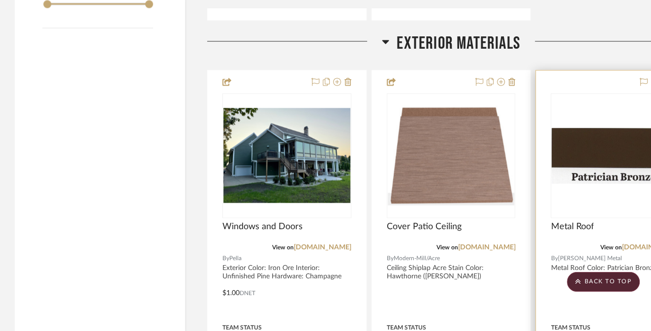
click at [600, 136] on img at bounding box center [615, 156] width 127 height 56
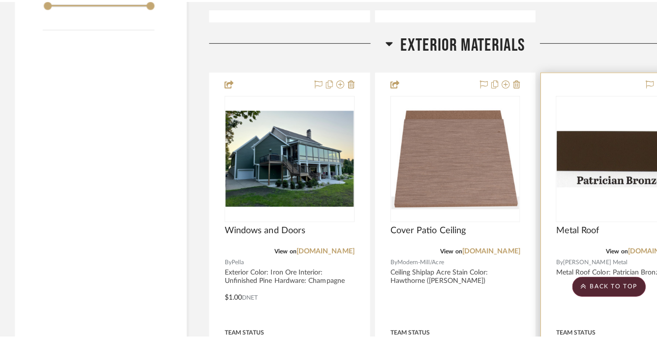
scroll to position [0, 0]
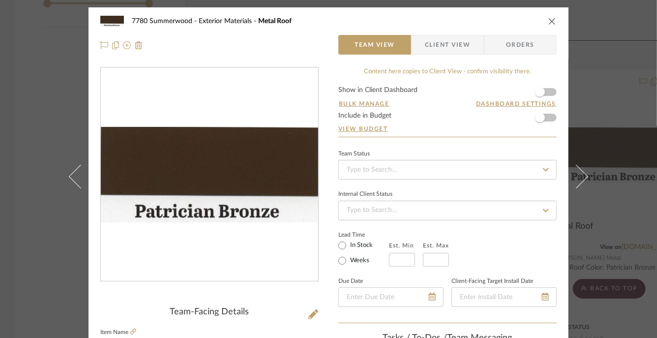
click at [451, 43] on span "Client View" at bounding box center [447, 45] width 45 height 20
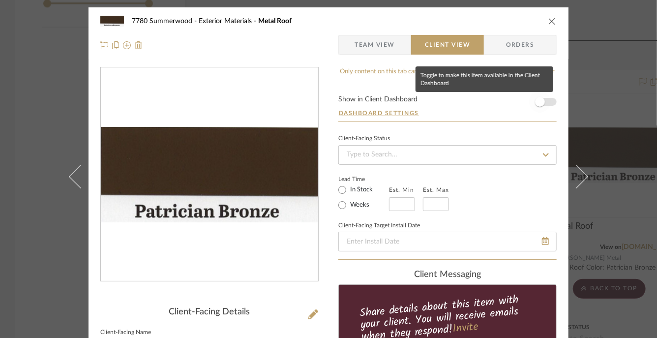
click at [545, 100] on span "button" at bounding box center [540, 102] width 22 height 22
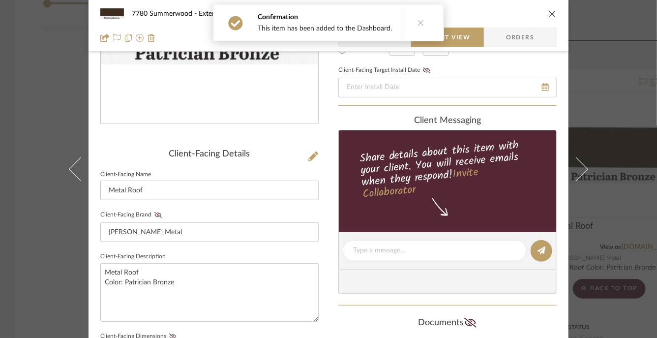
scroll to position [178, 0]
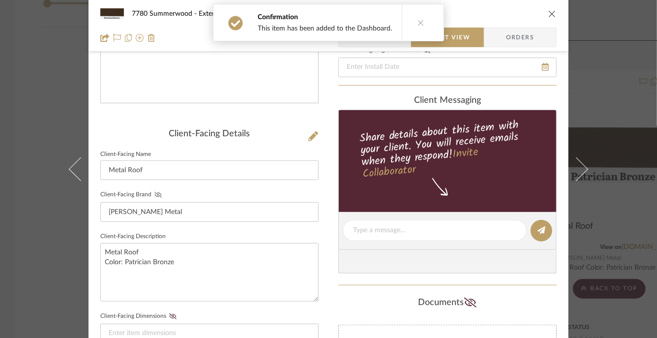
click at [154, 192] on icon at bounding box center [157, 195] width 7 height 6
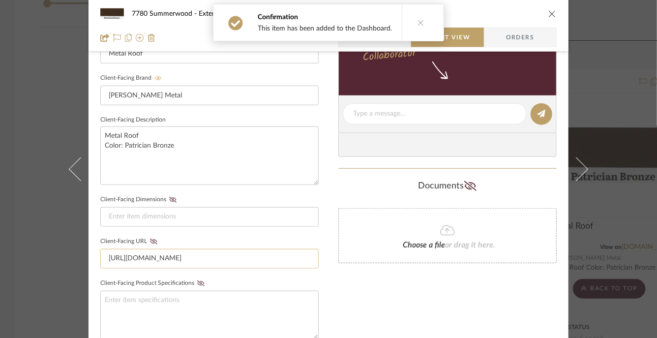
scroll to position [306, 0]
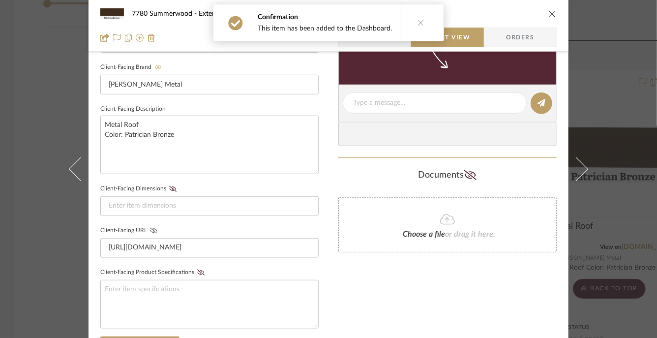
click at [150, 229] on icon at bounding box center [153, 231] width 7 height 6
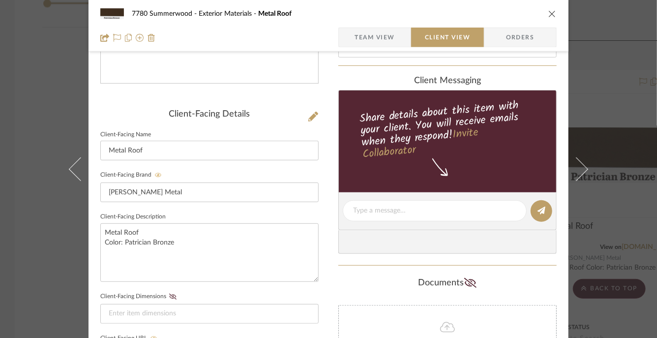
scroll to position [147, 0]
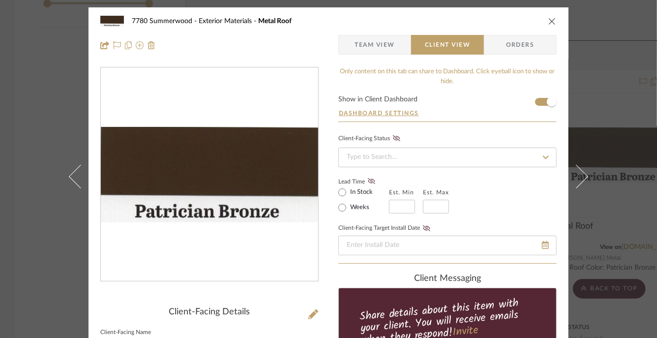
click at [551, 22] on icon "close" at bounding box center [553, 21] width 8 height 8
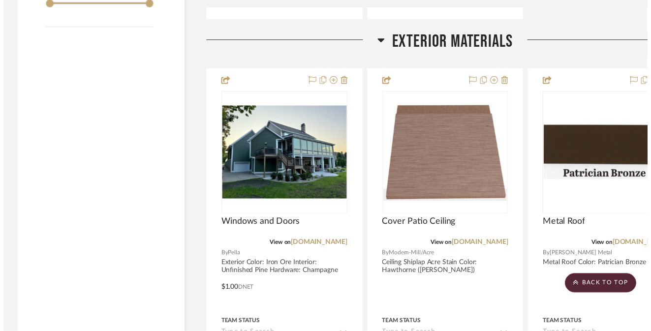
scroll to position [1178, 0]
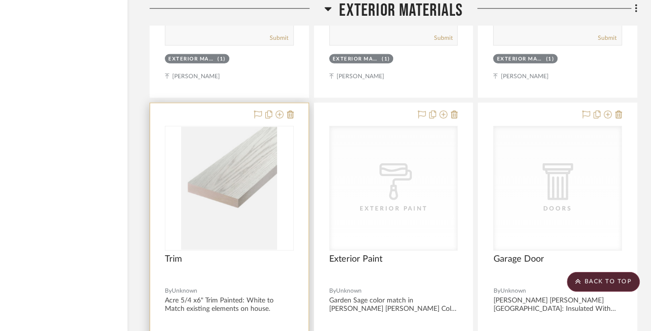
click at [254, 206] on img "0" at bounding box center [229, 188] width 96 height 123
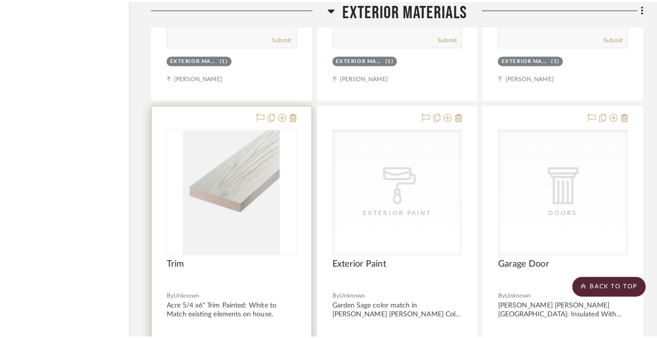
scroll to position [0, 0]
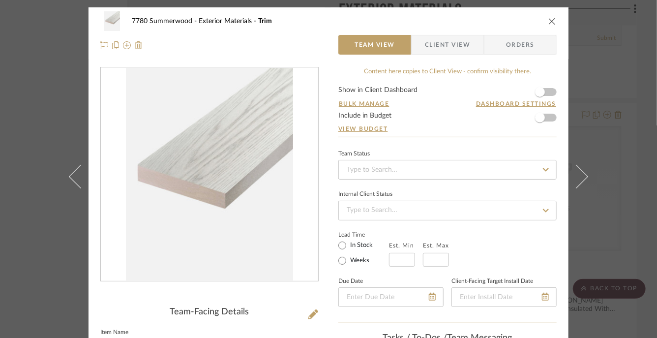
click at [431, 51] on span "Client View" at bounding box center [447, 45] width 45 height 20
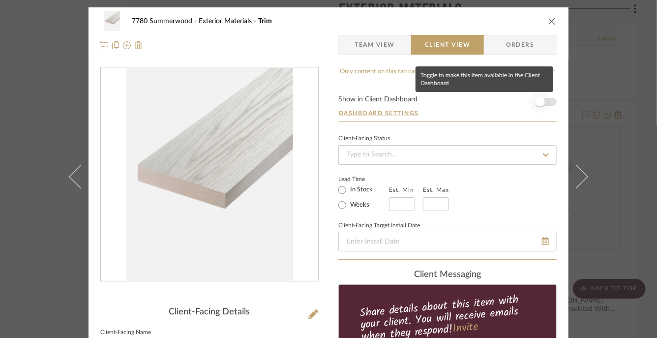
click at [535, 101] on span "button" at bounding box center [540, 102] width 10 height 10
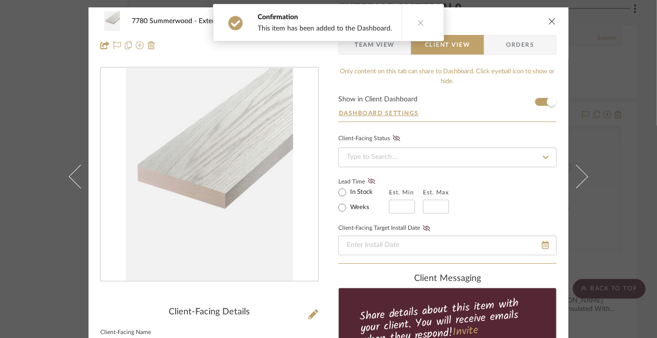
click at [552, 20] on icon "close" at bounding box center [553, 21] width 8 height 8
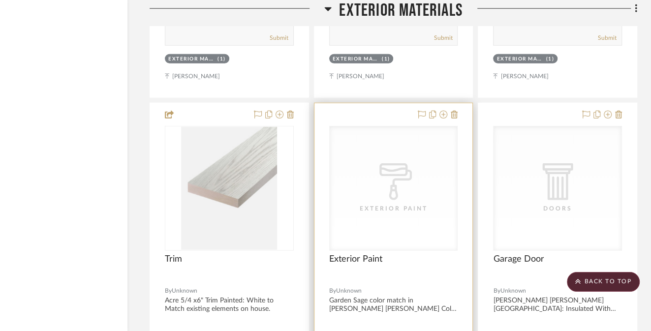
click at [408, 163] on icon "CategoryIconPaint Created with Sketch." at bounding box center [393, 181] width 37 height 37
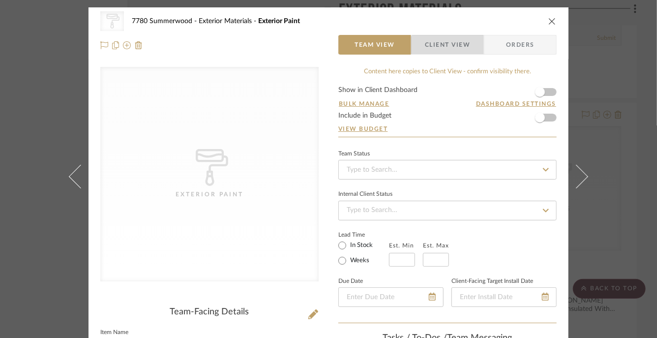
click at [447, 54] on span "Client View" at bounding box center [447, 45] width 45 height 20
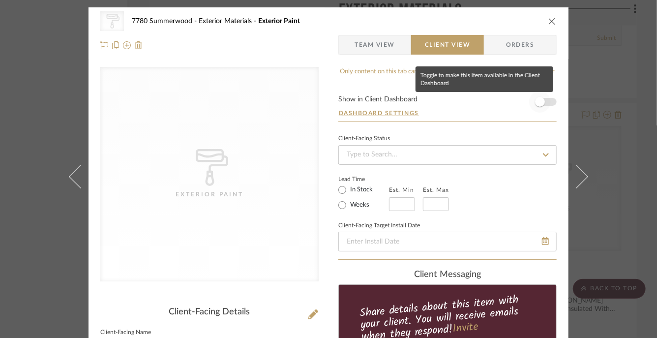
click at [540, 101] on span "button" at bounding box center [540, 102] width 10 height 10
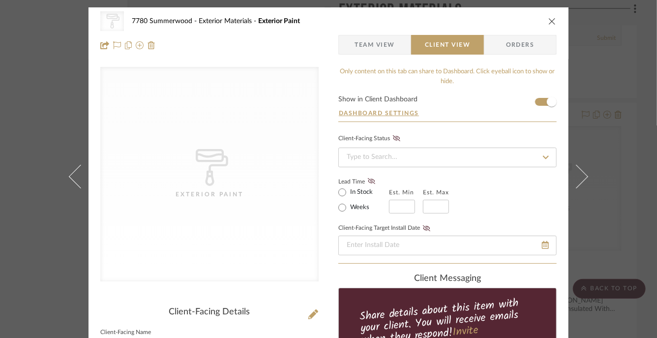
click at [551, 19] on icon "close" at bounding box center [553, 21] width 8 height 8
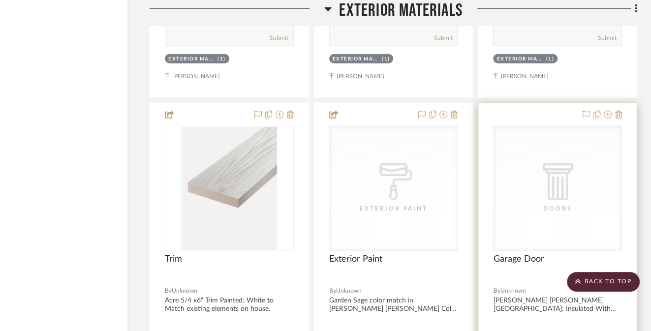
click at [557, 159] on div "CategoryIconArchitectural Created with Sketch. Doors" at bounding box center [557, 188] width 128 height 124
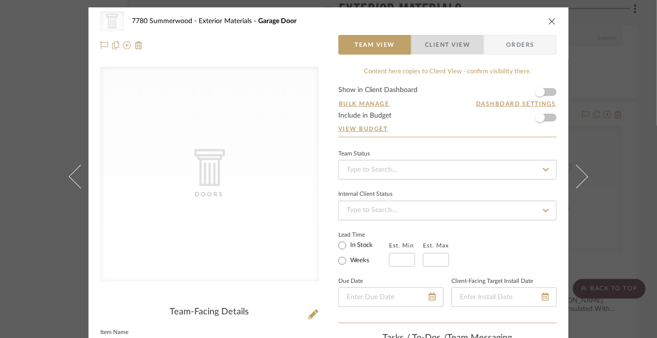
click at [426, 51] on span "Client View" at bounding box center [447, 45] width 45 height 20
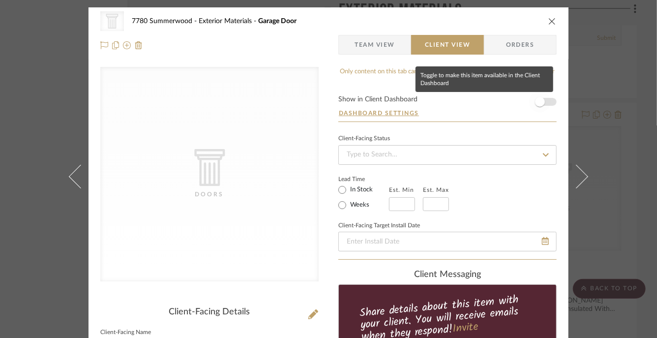
click at [541, 103] on span "button" at bounding box center [540, 102] width 10 height 10
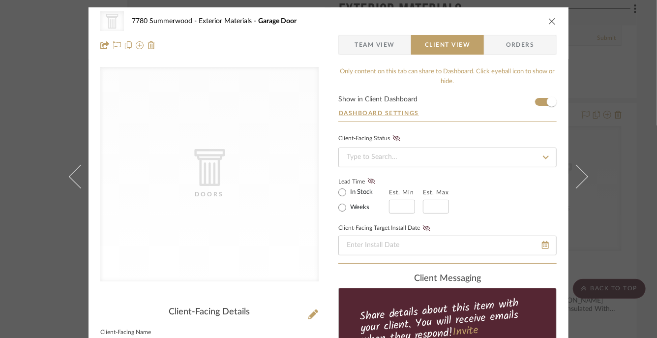
click at [549, 18] on icon "close" at bounding box center [553, 21] width 8 height 8
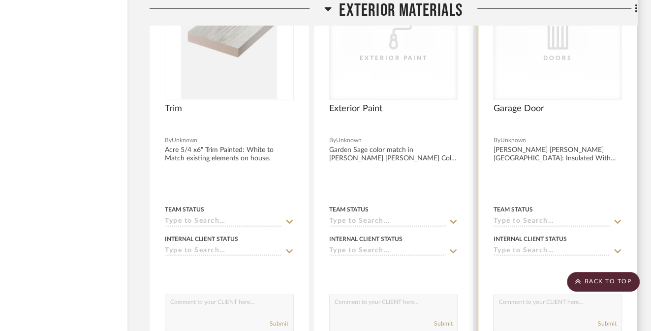
click at [544, 93] on div "CategoryIconArchitectural Created with Sketch. Doors" at bounding box center [557, 38] width 128 height 124
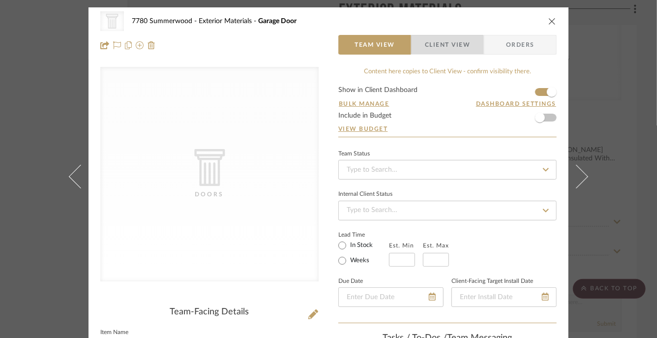
click at [437, 49] on span "Client View" at bounding box center [447, 45] width 45 height 20
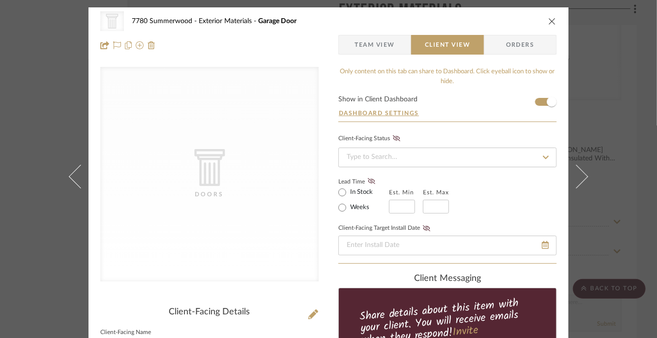
click at [549, 21] on icon "close" at bounding box center [553, 21] width 8 height 8
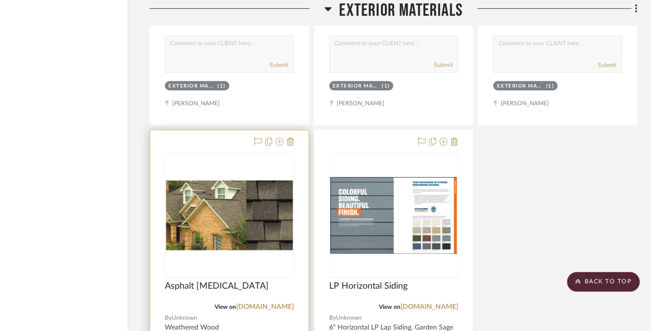
click at [231, 207] on img "0" at bounding box center [229, 215] width 127 height 69
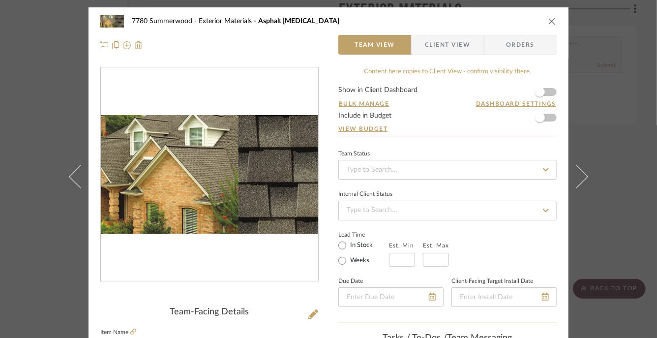
click at [460, 41] on span "Client View" at bounding box center [447, 45] width 45 height 20
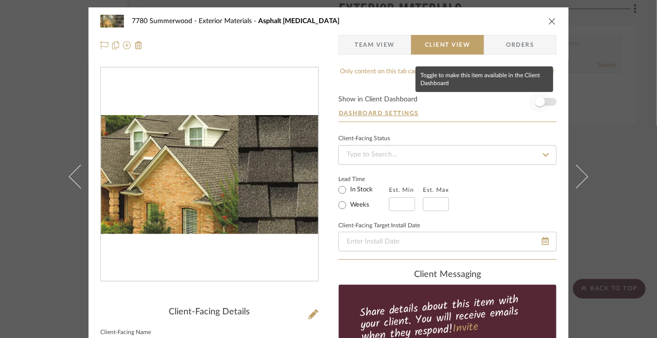
click at [538, 101] on span "button" at bounding box center [540, 102] width 10 height 10
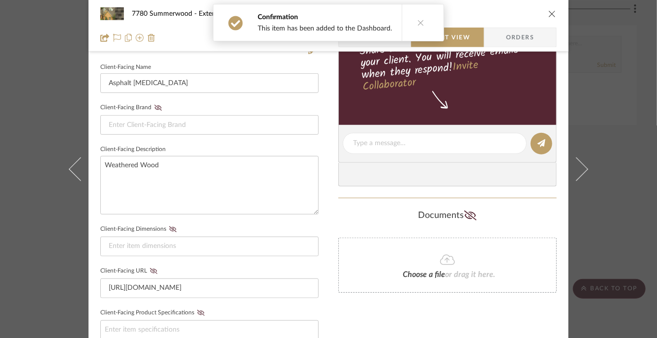
scroll to position [276, 0]
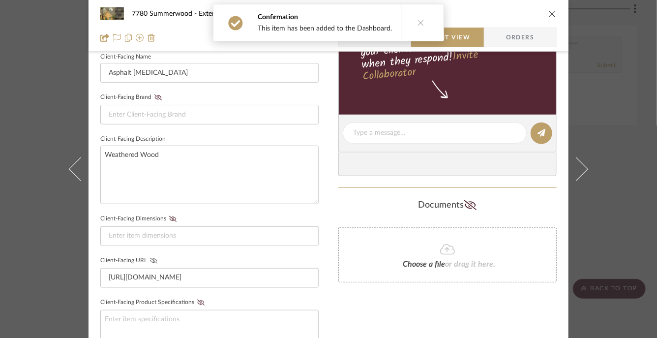
click at [151, 259] on icon at bounding box center [153, 261] width 7 height 6
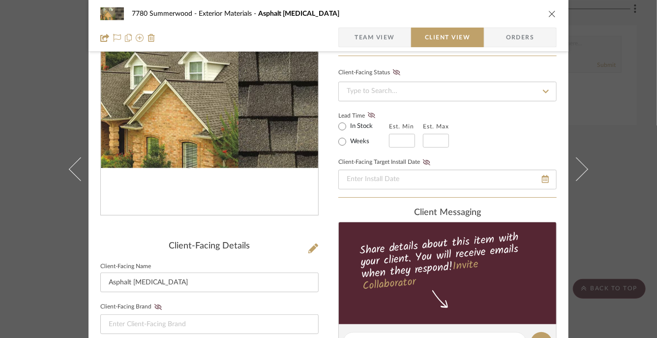
scroll to position [28, 0]
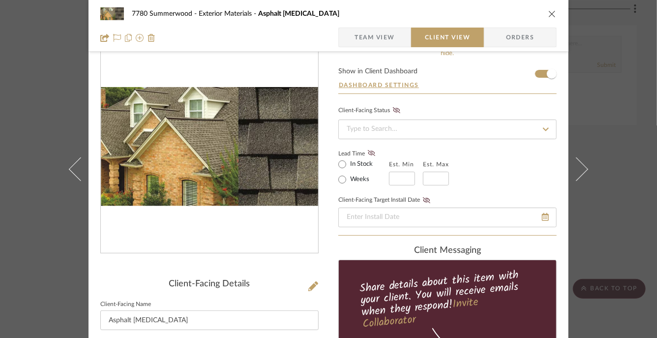
click at [549, 13] on icon "close" at bounding box center [553, 14] width 8 height 8
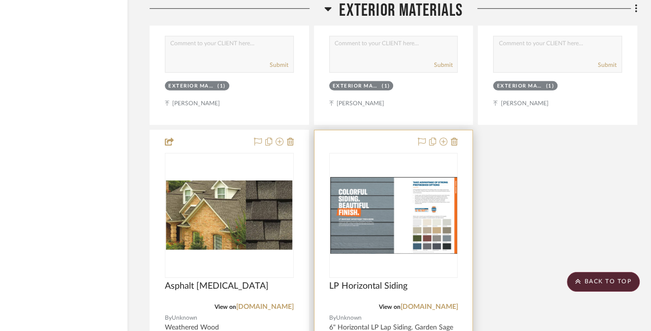
click at [403, 187] on img "0" at bounding box center [393, 215] width 127 height 77
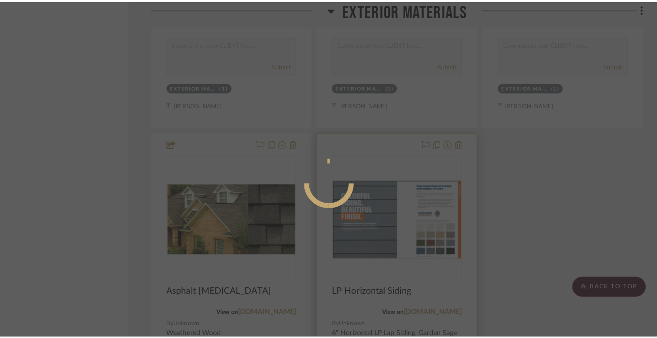
scroll to position [0, 0]
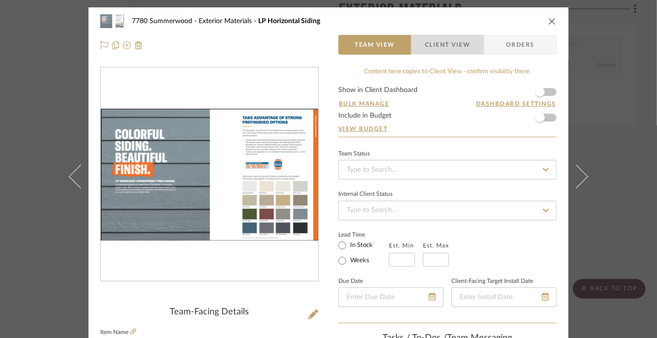
click at [438, 44] on span "Client View" at bounding box center [447, 45] width 45 height 20
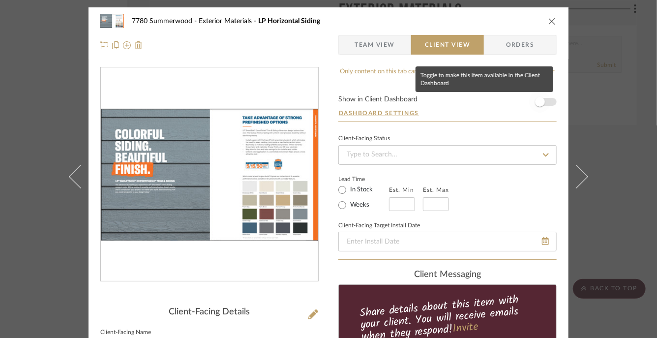
click at [536, 105] on span "button" at bounding box center [540, 102] width 10 height 10
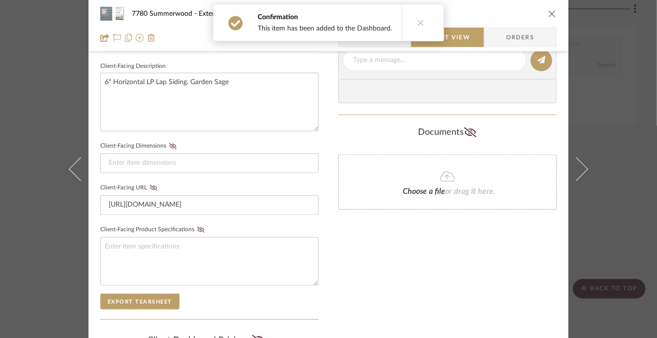
scroll to position [349, 0]
click at [154, 184] on icon at bounding box center [153, 187] width 7 height 6
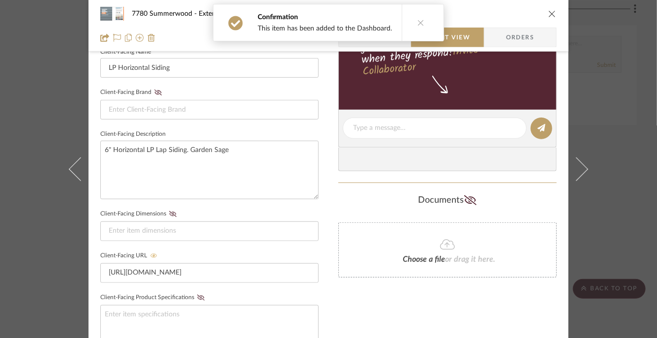
scroll to position [0, 0]
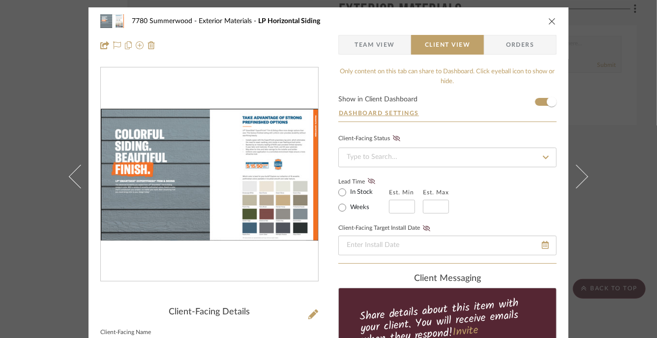
click at [549, 17] on icon "close" at bounding box center [553, 21] width 8 height 8
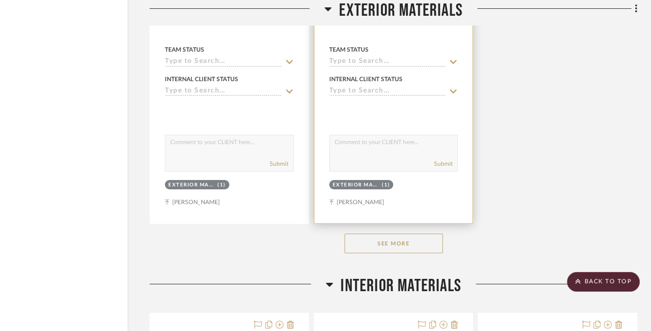
scroll to position [2337, 58]
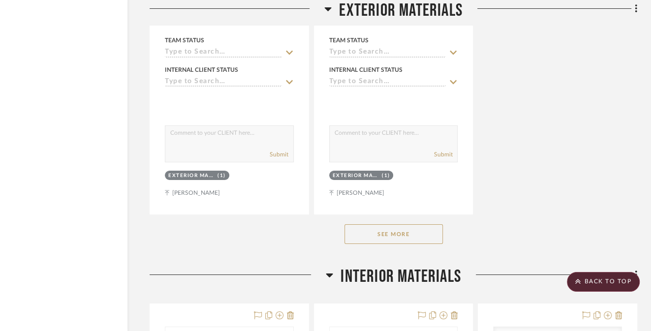
click at [398, 229] on button "See More" at bounding box center [393, 234] width 98 height 20
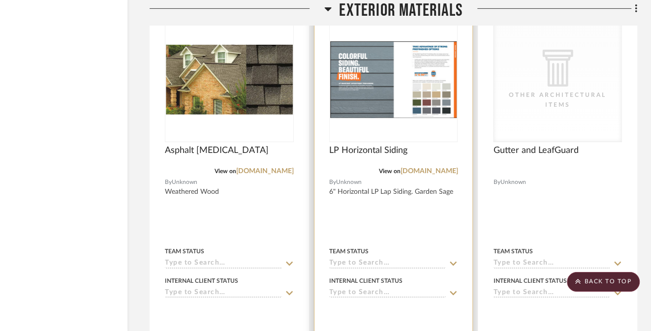
scroll to position [2117, 58]
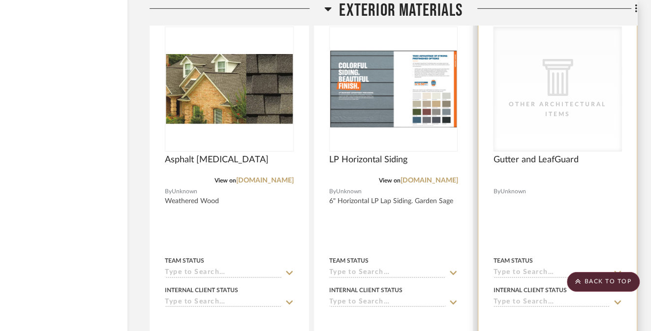
click at [551, 135] on div "CategoryIconArchitectural Created with Sketch. Other Architectural Items" at bounding box center [557, 89] width 128 height 124
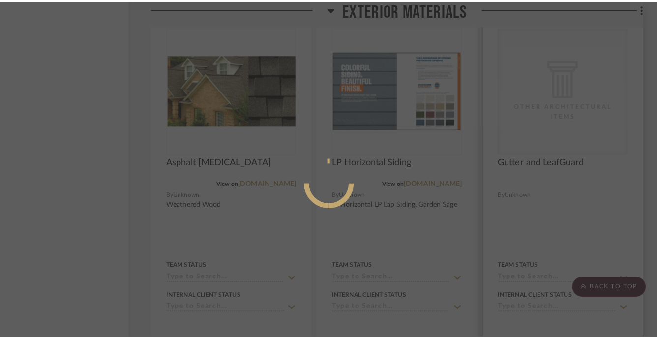
scroll to position [0, 0]
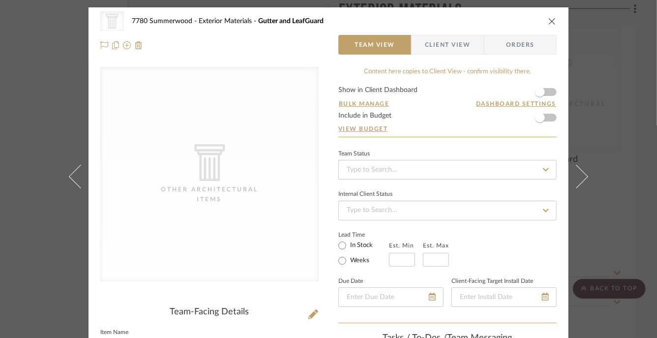
click at [550, 22] on icon "close" at bounding box center [553, 21] width 8 height 8
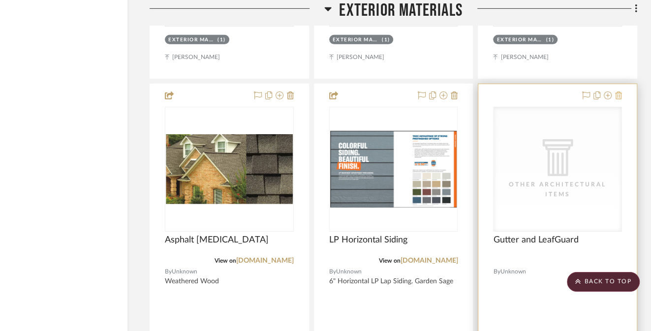
click at [616, 93] on icon at bounding box center [618, 96] width 7 height 8
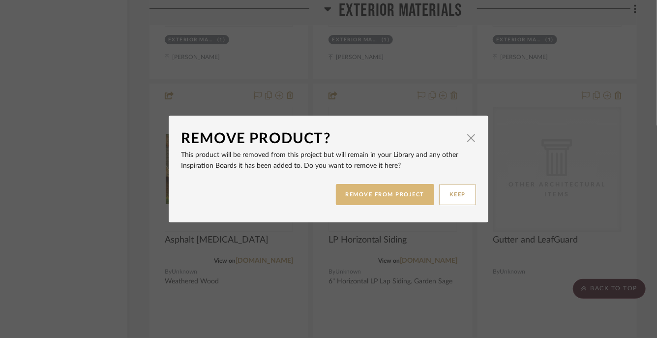
click at [405, 196] on button "REMOVE FROM PROJECT" at bounding box center [385, 194] width 99 height 21
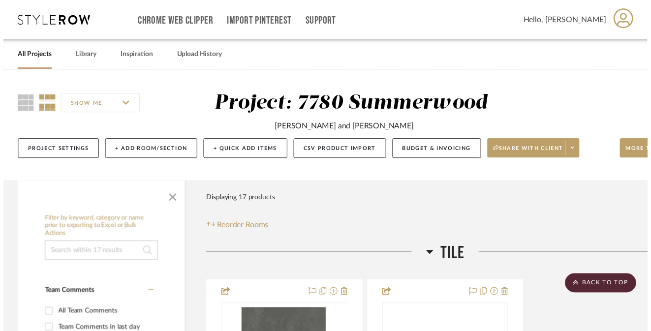
scroll to position [2037, 58]
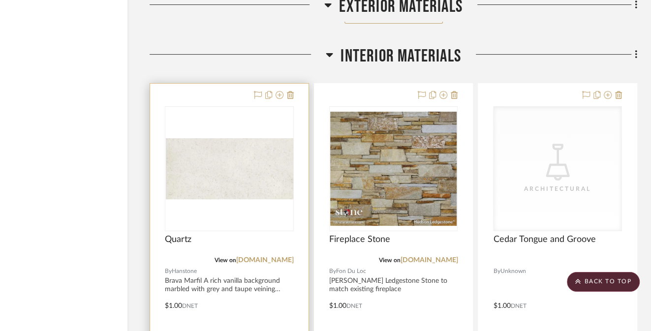
click at [237, 184] on img at bounding box center [229, 168] width 127 height 61
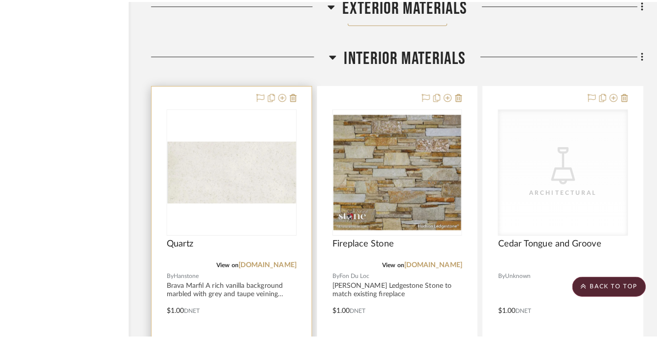
scroll to position [0, 0]
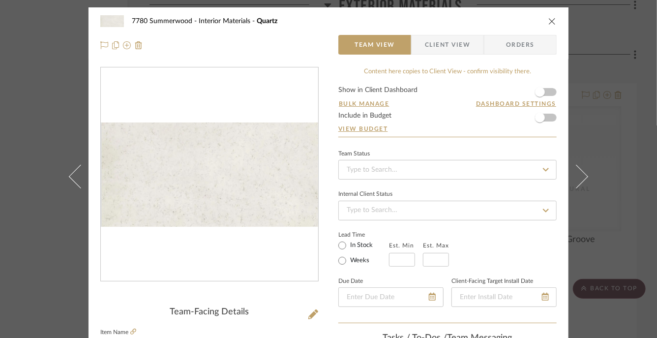
click at [453, 43] on span "Client View" at bounding box center [447, 45] width 45 height 20
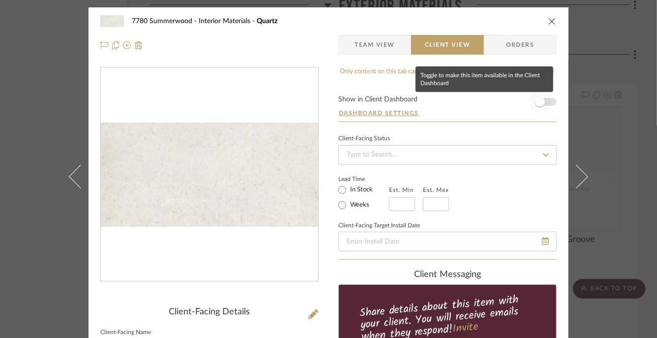
drag, startPoint x: 534, startPoint y: 100, endPoint x: 528, endPoint y: 102, distance: 6.4
click at [535, 100] on span "button" at bounding box center [540, 102] width 10 height 10
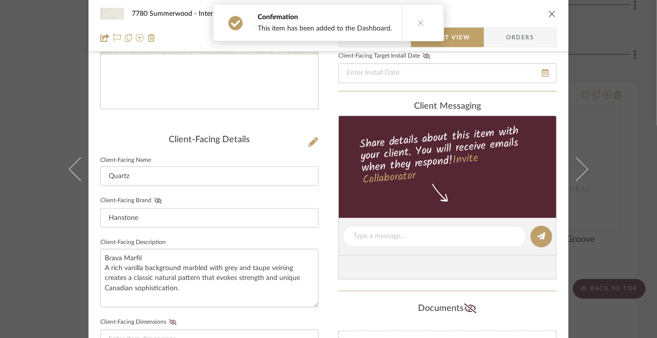
scroll to position [174, 0]
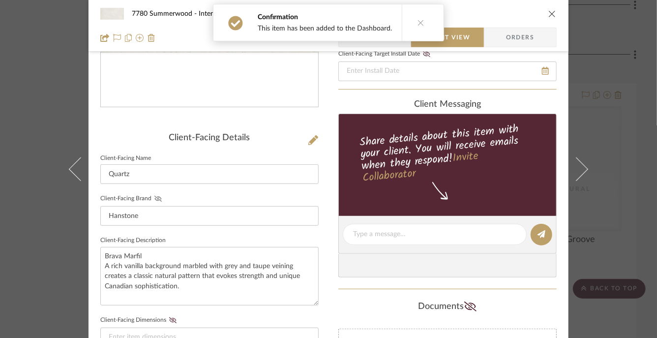
click at [154, 198] on icon at bounding box center [157, 199] width 7 height 6
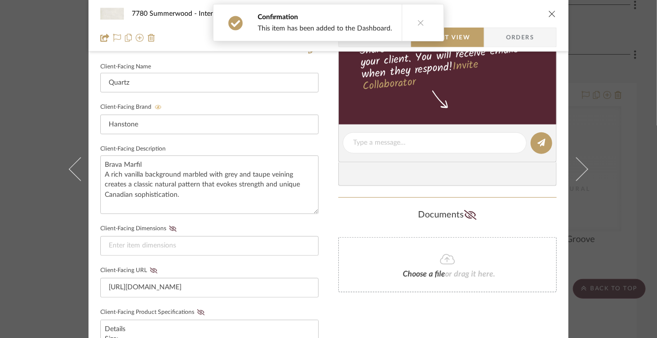
scroll to position [272, 0]
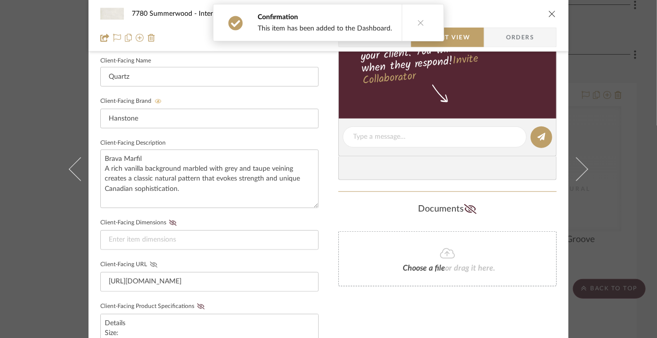
click at [153, 264] on icon at bounding box center [153, 265] width 7 height 6
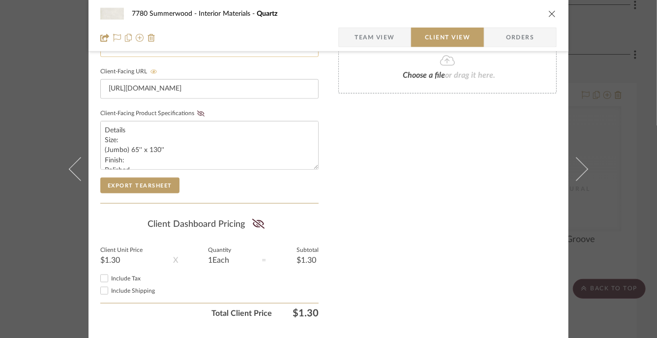
scroll to position [465, 0]
click at [197, 110] on icon at bounding box center [200, 113] width 7 height 6
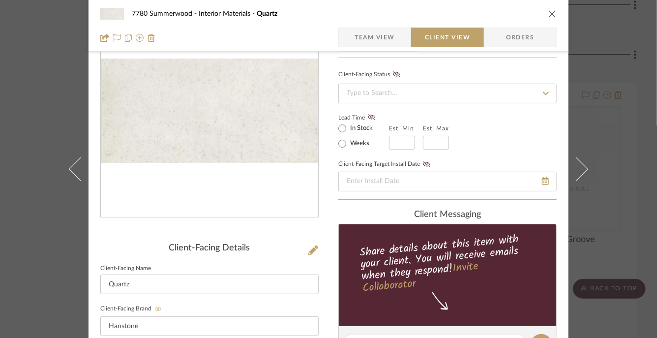
scroll to position [0, 0]
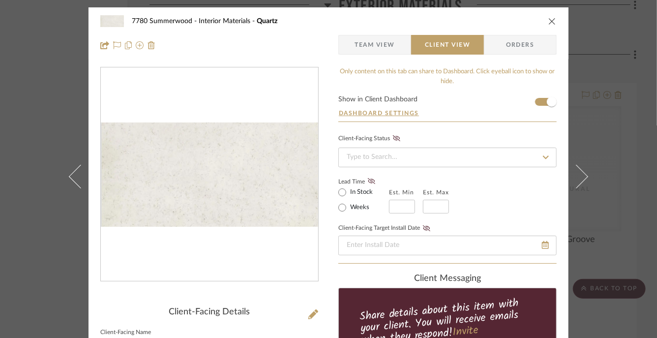
click at [549, 23] on icon "close" at bounding box center [553, 21] width 8 height 8
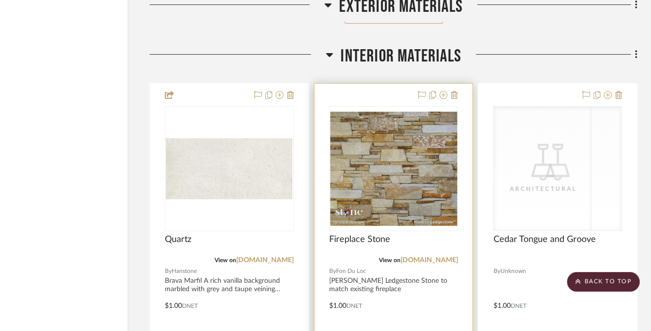
click at [413, 148] on img "0" at bounding box center [393, 169] width 127 height 114
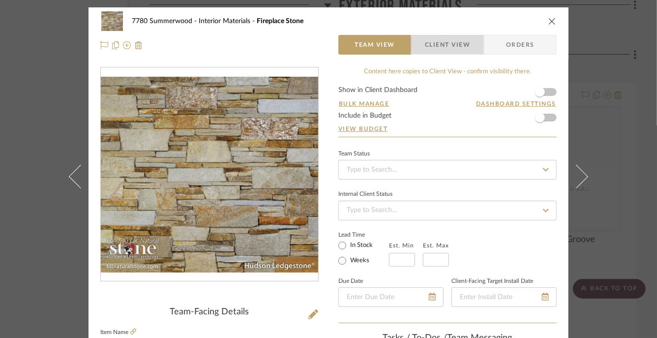
click at [453, 44] on span "Client View" at bounding box center [447, 45] width 45 height 20
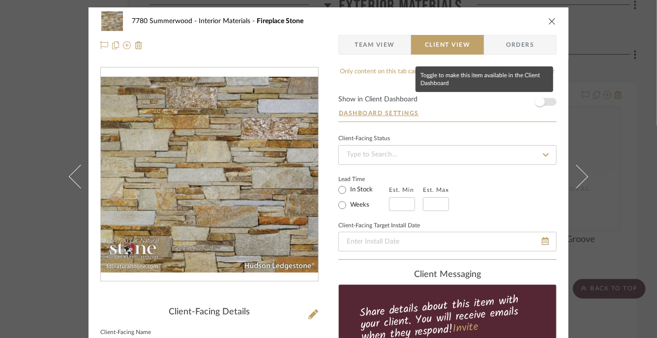
drag, startPoint x: 538, startPoint y: 101, endPoint x: 510, endPoint y: 124, distance: 36.3
click at [538, 101] on span "button" at bounding box center [540, 102] width 10 height 10
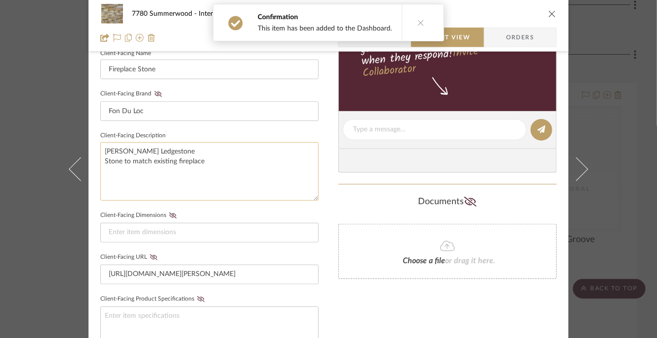
scroll to position [289, 0]
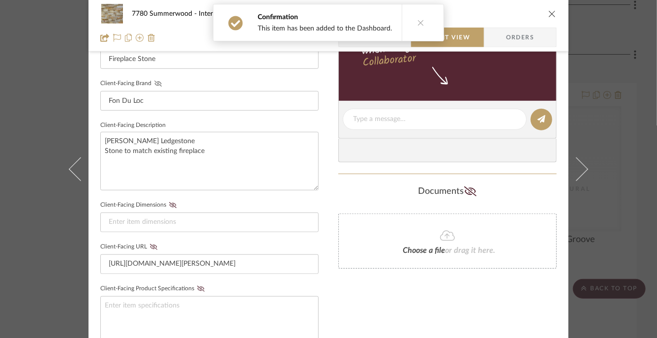
click at [155, 82] on icon at bounding box center [157, 84] width 7 height 6
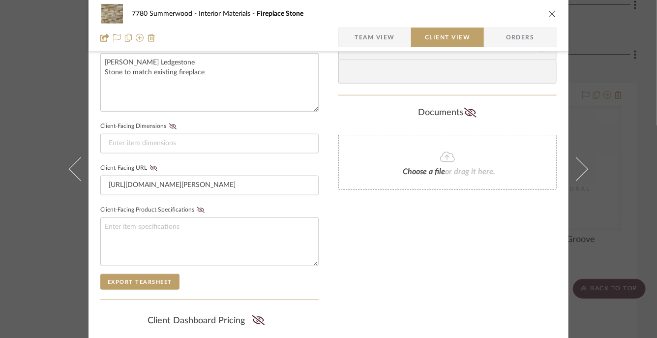
scroll to position [376, 0]
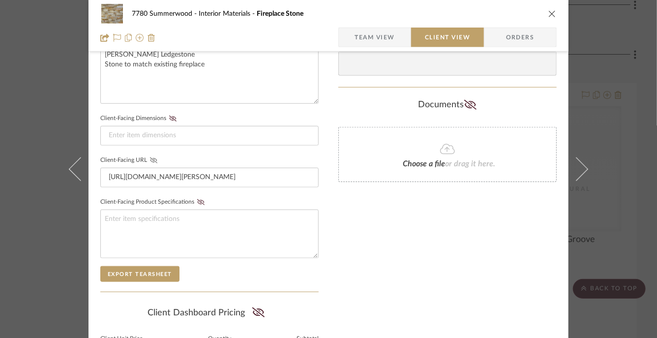
click at [150, 158] on icon at bounding box center [153, 160] width 7 height 6
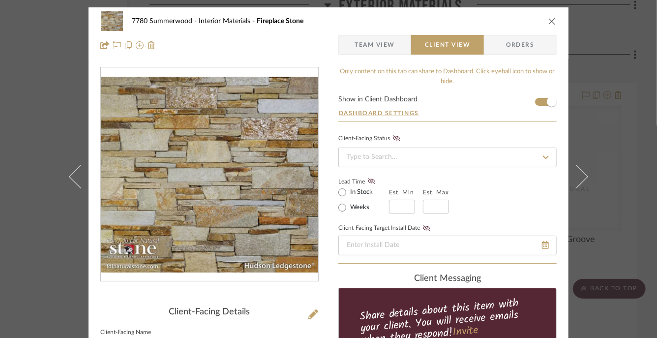
scroll to position [1, 0]
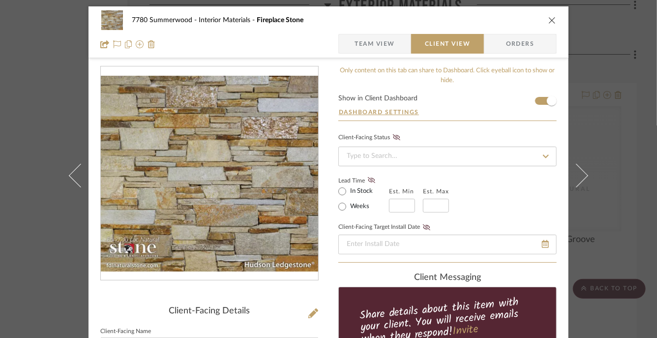
click at [552, 21] on icon "close" at bounding box center [553, 20] width 8 height 8
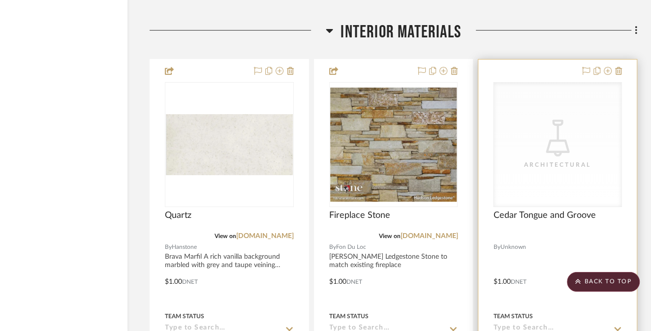
scroll to position [2582, 58]
click at [532, 155] on div "CategoryIconLighting Created with Sketch. Architectural" at bounding box center [557, 144] width 128 height 124
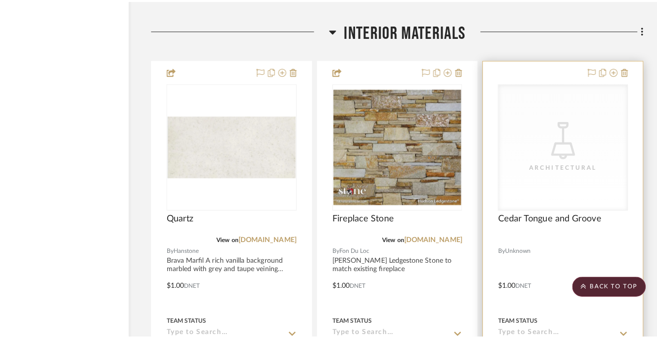
scroll to position [0, 0]
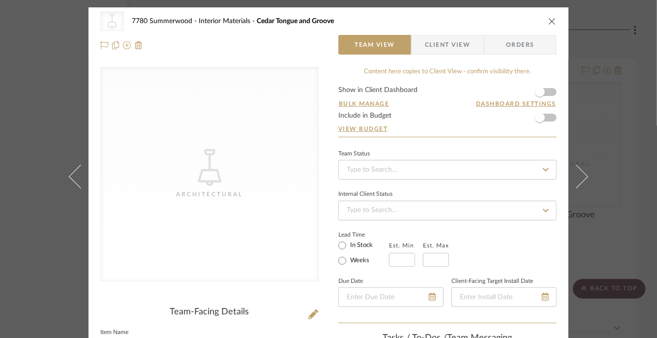
click at [470, 48] on span "Client View" at bounding box center [448, 45] width 72 height 20
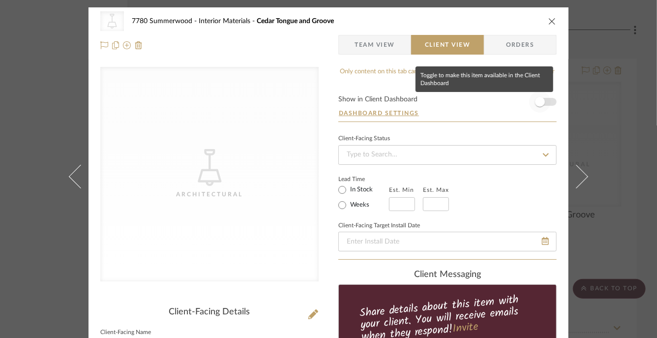
click at [541, 101] on span "button" at bounding box center [540, 102] width 10 height 10
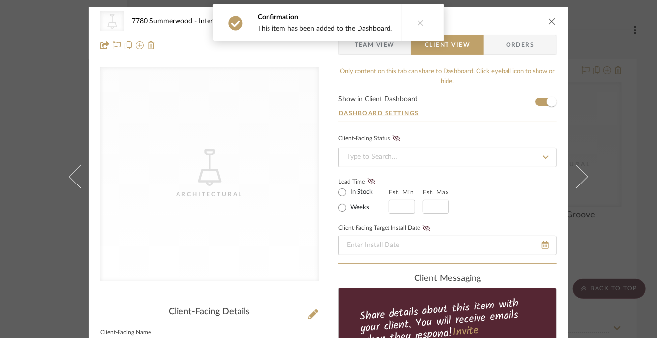
click at [549, 20] on icon "close" at bounding box center [553, 21] width 8 height 8
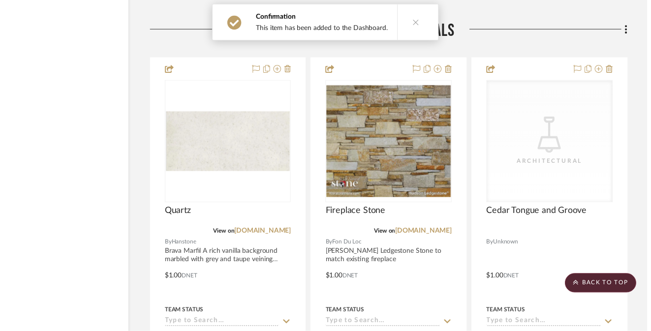
scroll to position [2582, 58]
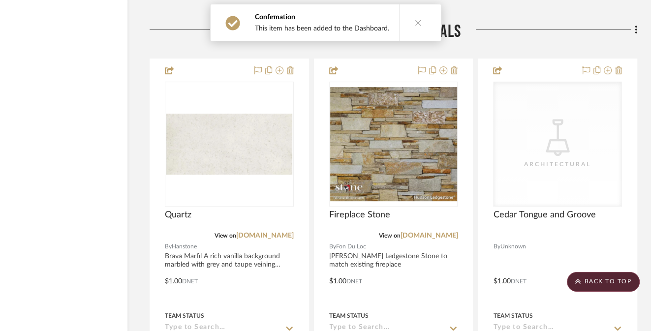
click at [419, 25] on button at bounding box center [418, 22] width 38 height 36
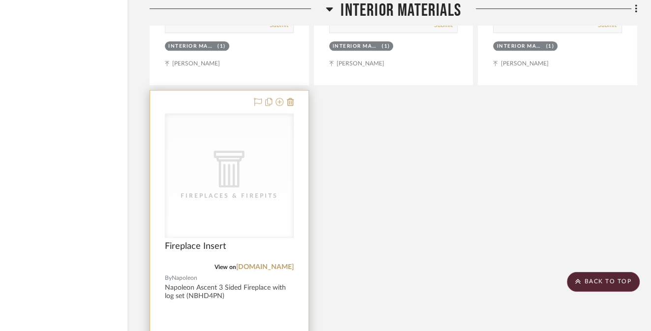
click at [252, 166] on div "CategoryIconArchitectural Created with Sketch. Fireplaces & Firepits" at bounding box center [229, 176] width 128 height 124
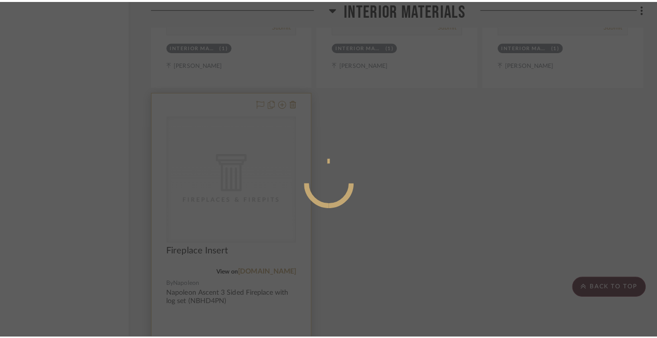
scroll to position [0, 0]
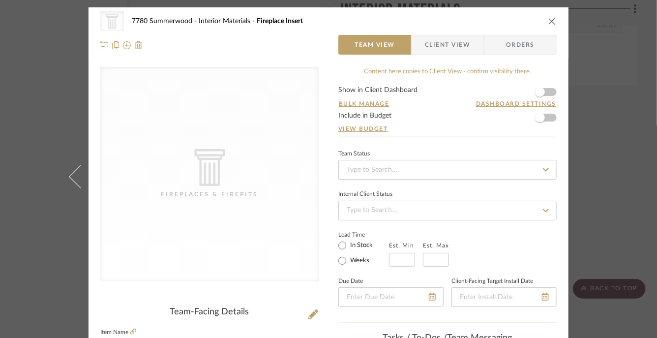
click at [448, 41] on span "Client View" at bounding box center [447, 45] width 45 height 20
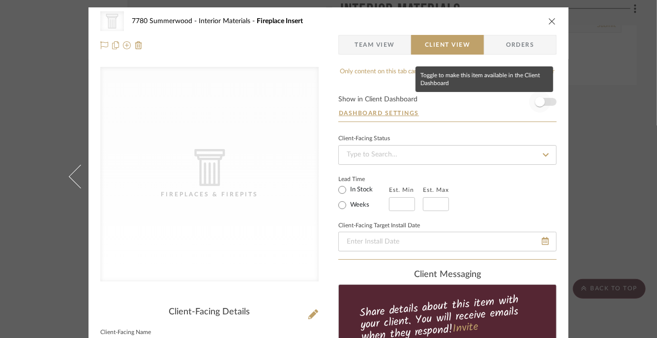
click at [536, 100] on span "button" at bounding box center [540, 102] width 10 height 10
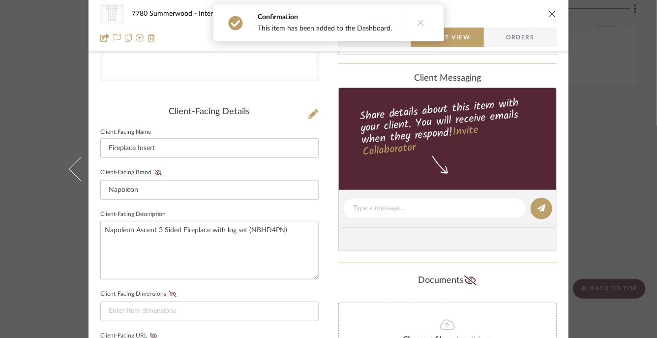
scroll to position [208, 0]
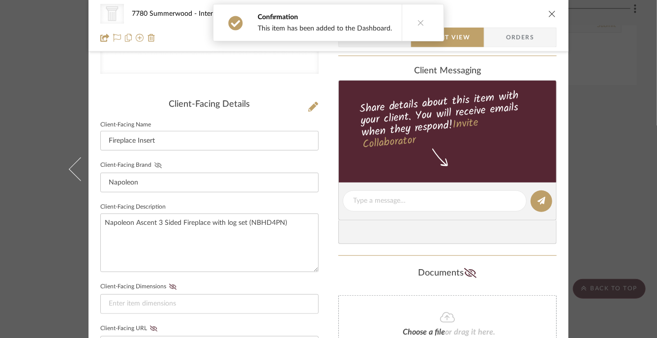
click at [155, 165] on icon at bounding box center [157, 165] width 7 height 6
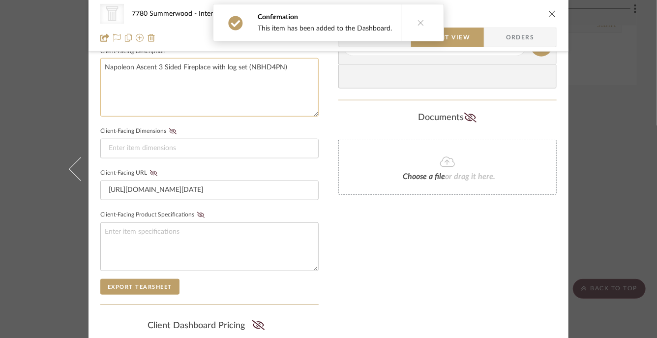
scroll to position [365, 0]
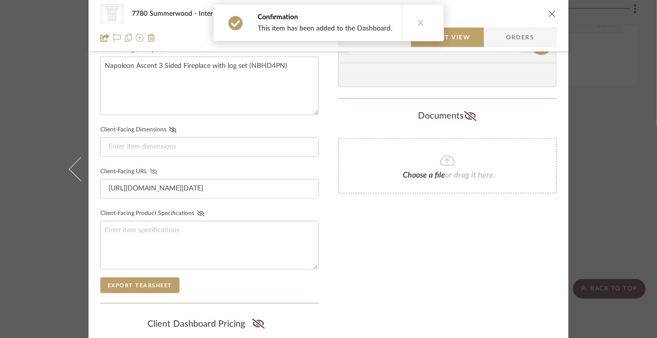
click at [151, 171] on icon at bounding box center [153, 172] width 7 height 6
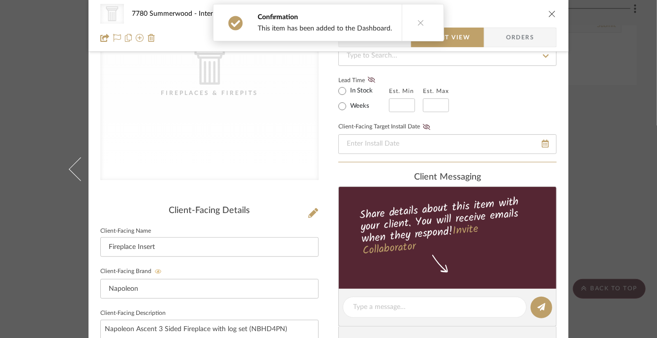
scroll to position [0, 0]
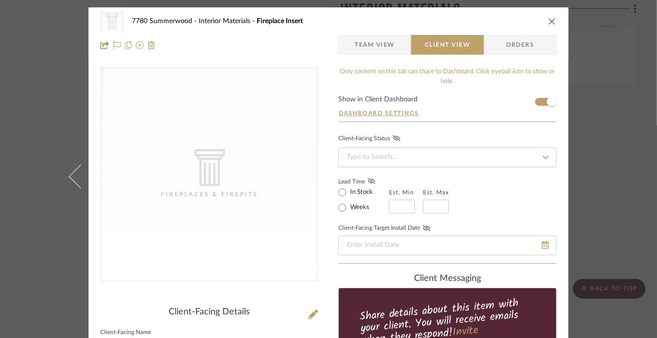
click at [553, 25] on div "CategoryIconArchitectural Created with Sketch. Fireplaces & Firepits 7780 Summe…" at bounding box center [328, 21] width 457 height 20
click at [550, 22] on icon "close" at bounding box center [553, 21] width 8 height 8
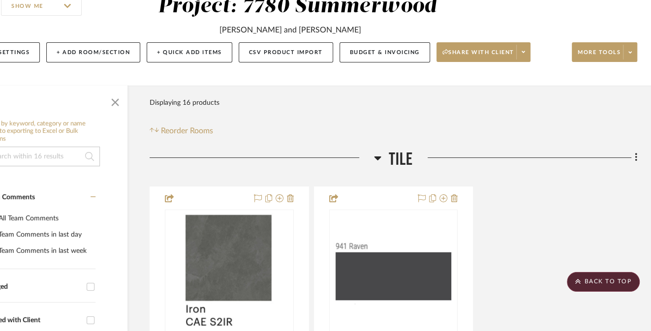
scroll to position [0, 58]
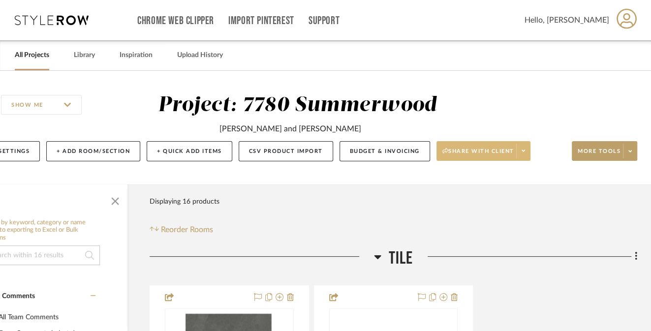
click at [528, 148] on span at bounding box center [523, 151] width 14 height 15
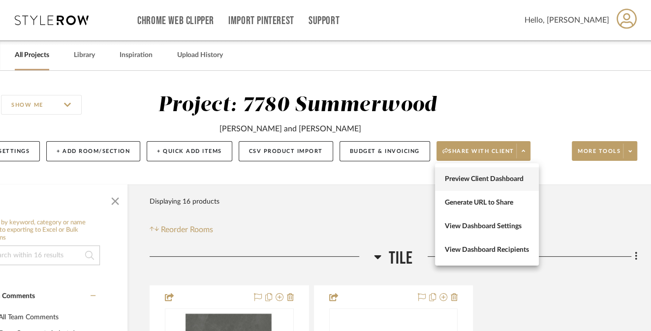
scroll to position [0, 54]
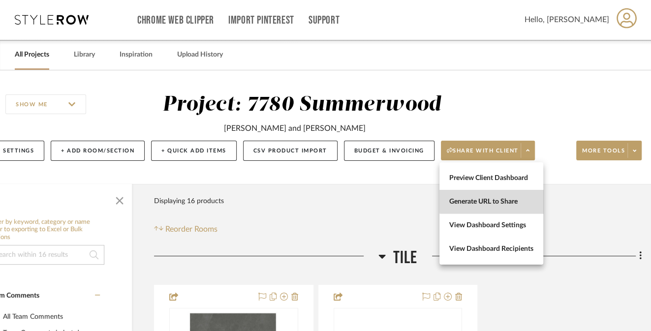
click at [494, 196] on button "Generate URL to Share" at bounding box center [491, 202] width 104 height 24
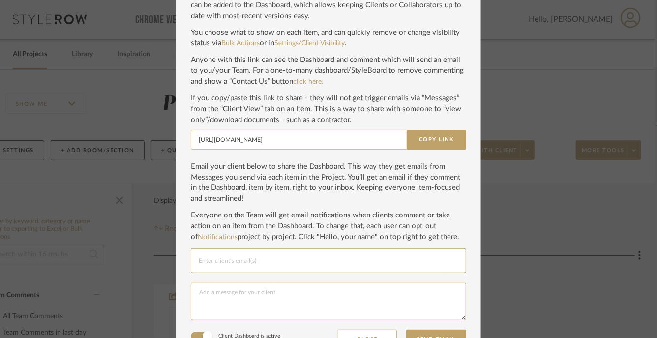
scroll to position [66, 0]
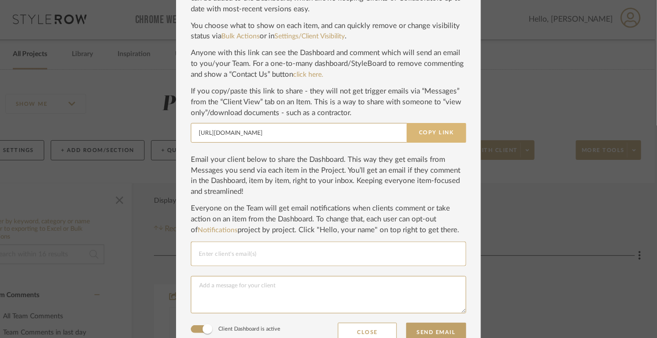
click at [440, 134] on button "Copy Link" at bounding box center [437, 133] width 60 height 20
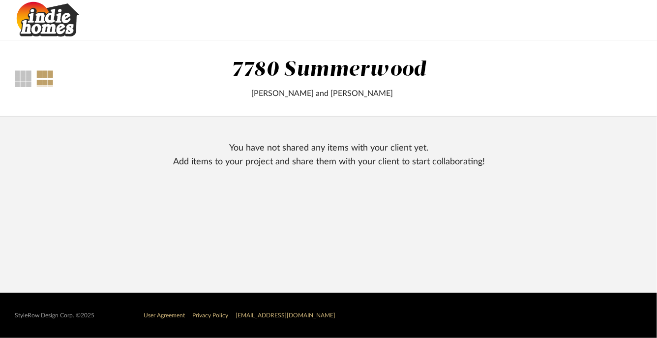
click at [35, 27] on img at bounding box center [47, 19] width 65 height 39
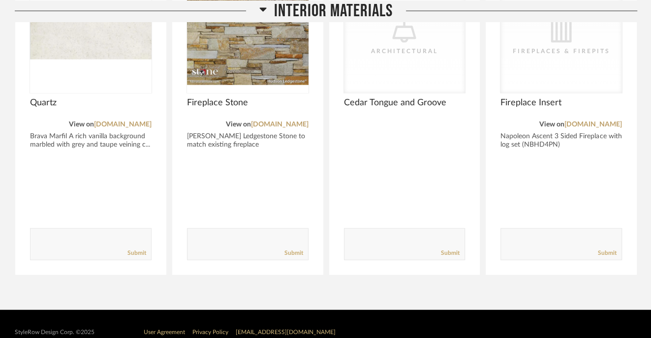
scroll to position [1415, 0]
